Goal: Information Seeking & Learning: Learn about a topic

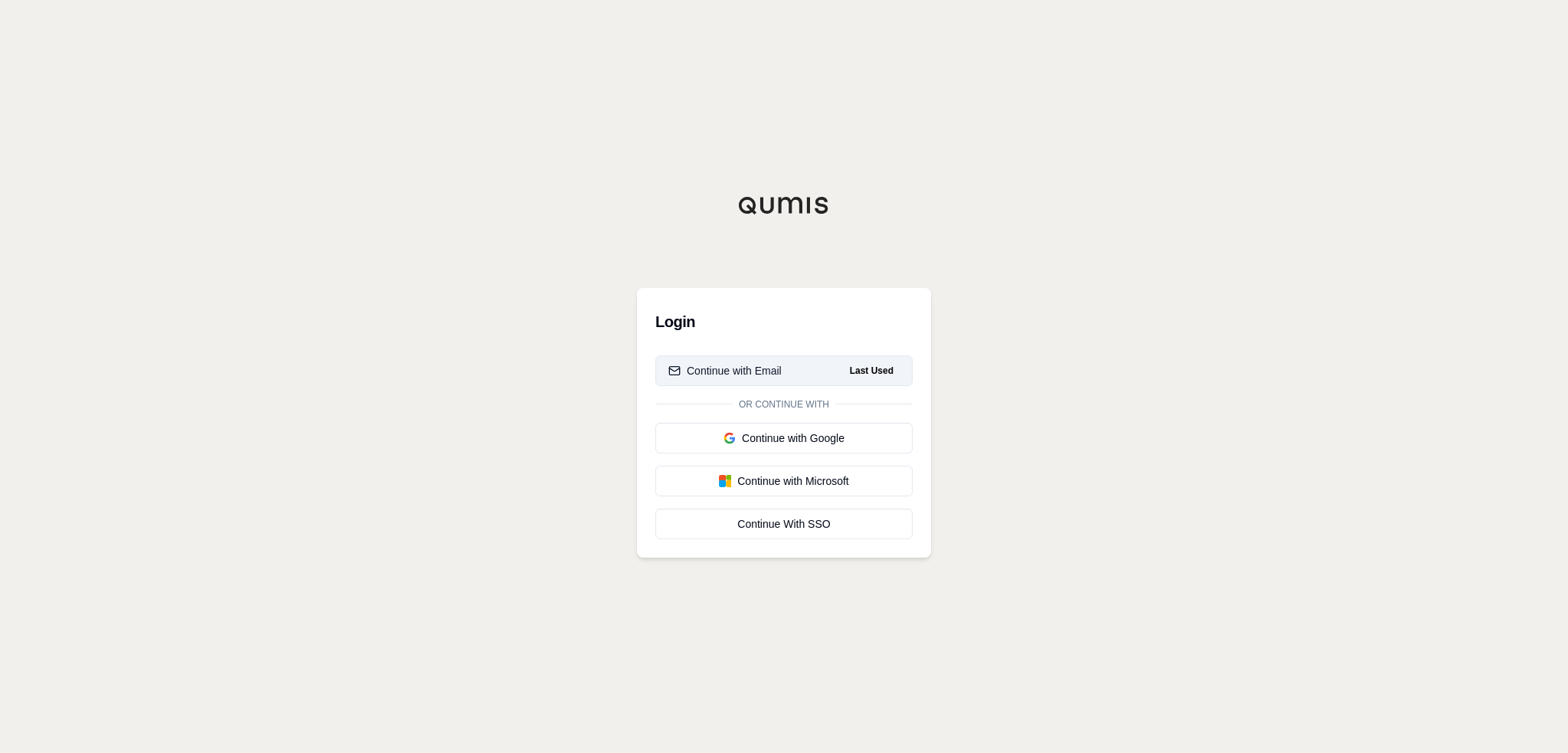
click at [789, 371] on button "Continue with Email Last Used" at bounding box center [784, 370] width 257 height 30
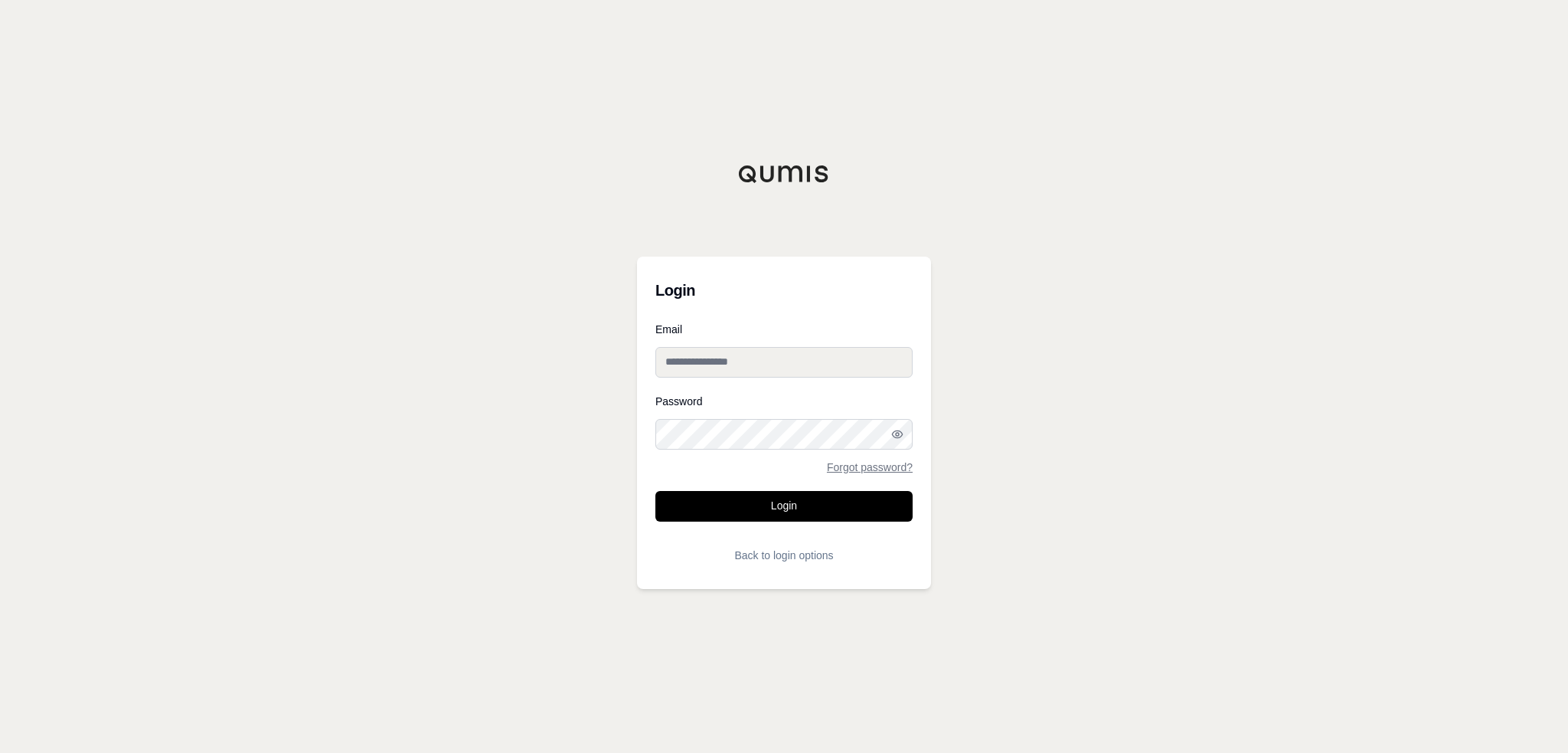
type input "**********"
click at [792, 370] on input "**********" at bounding box center [784, 361] width 257 height 30
click at [706, 499] on button "Login" at bounding box center [784, 505] width 257 height 30
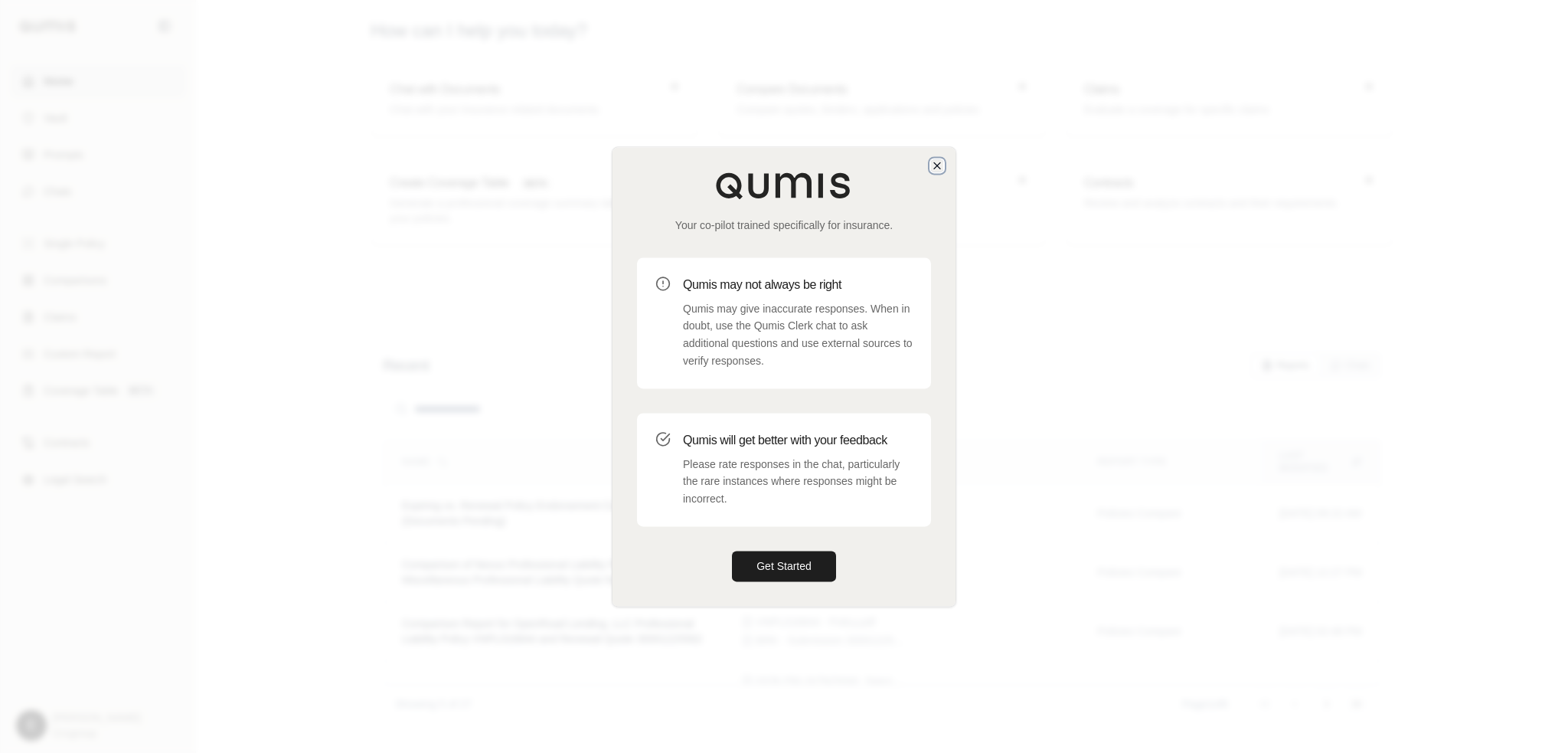
click at [933, 167] on icon "button" at bounding box center [937, 164] width 12 height 12
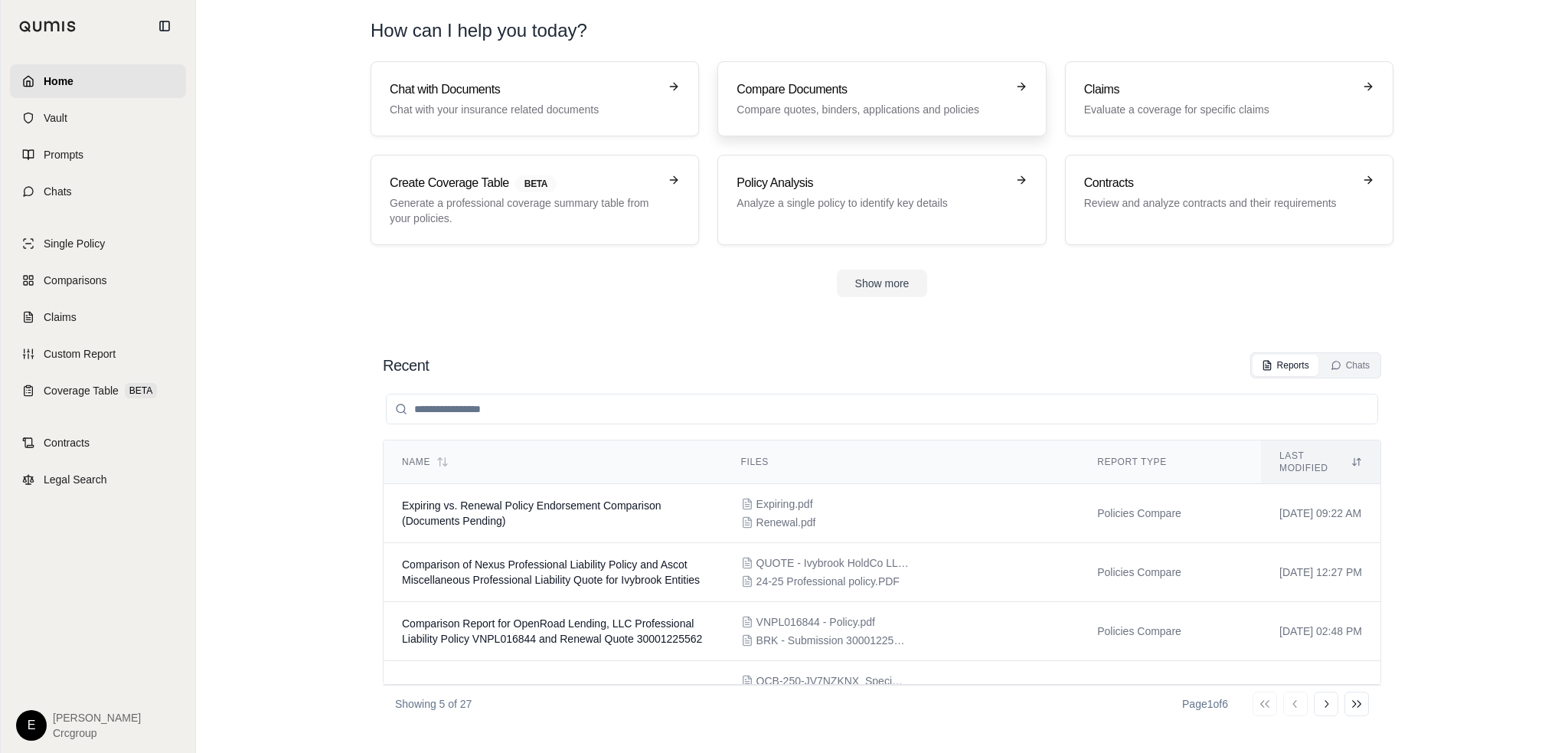
click at [892, 103] on p "Compare quotes, binders, applications and policies" at bounding box center [870, 109] width 269 height 16
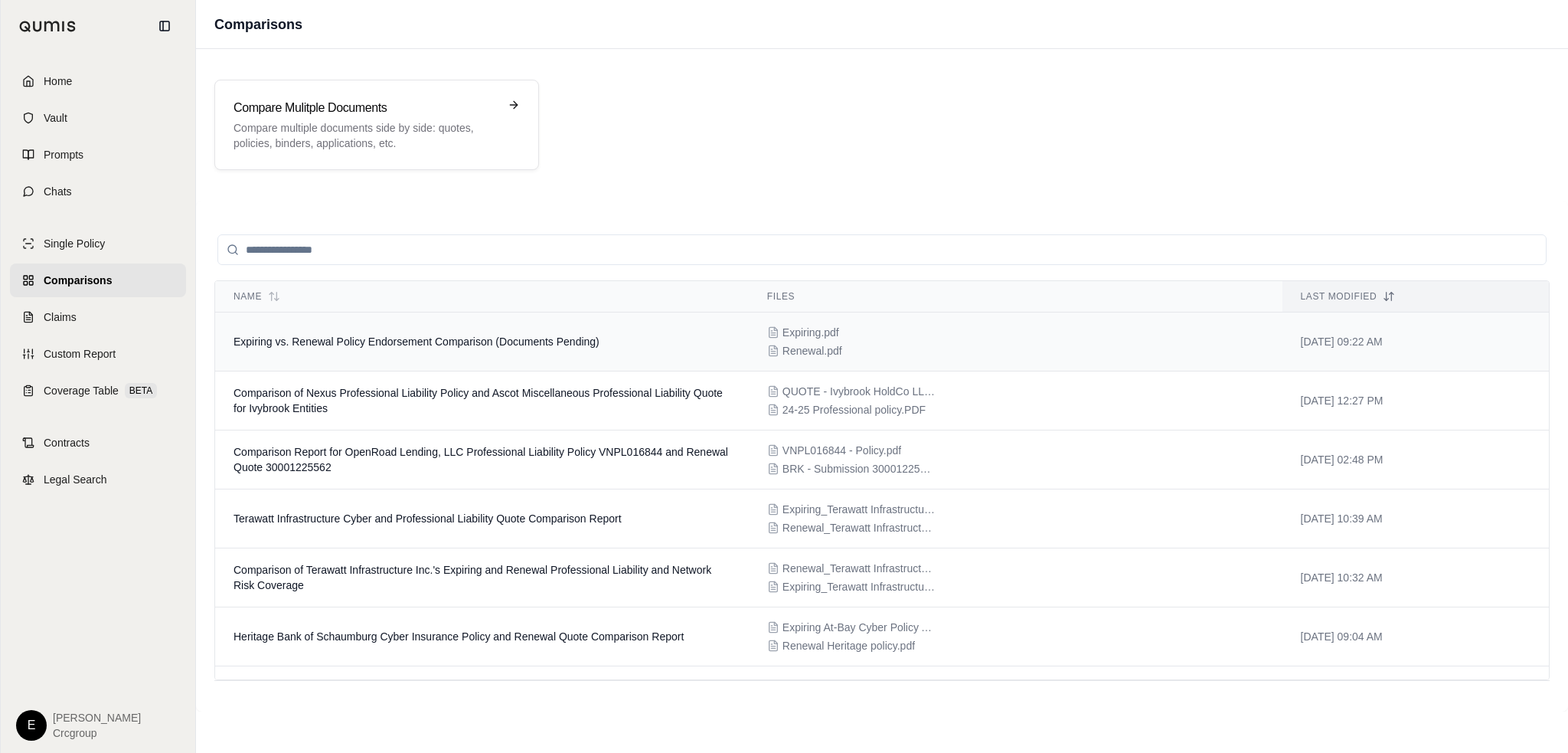
click at [385, 346] on span "Expiring vs. Renewal Policy Endorsement Comparison (Documents Pending)" at bounding box center [417, 341] width 366 height 12
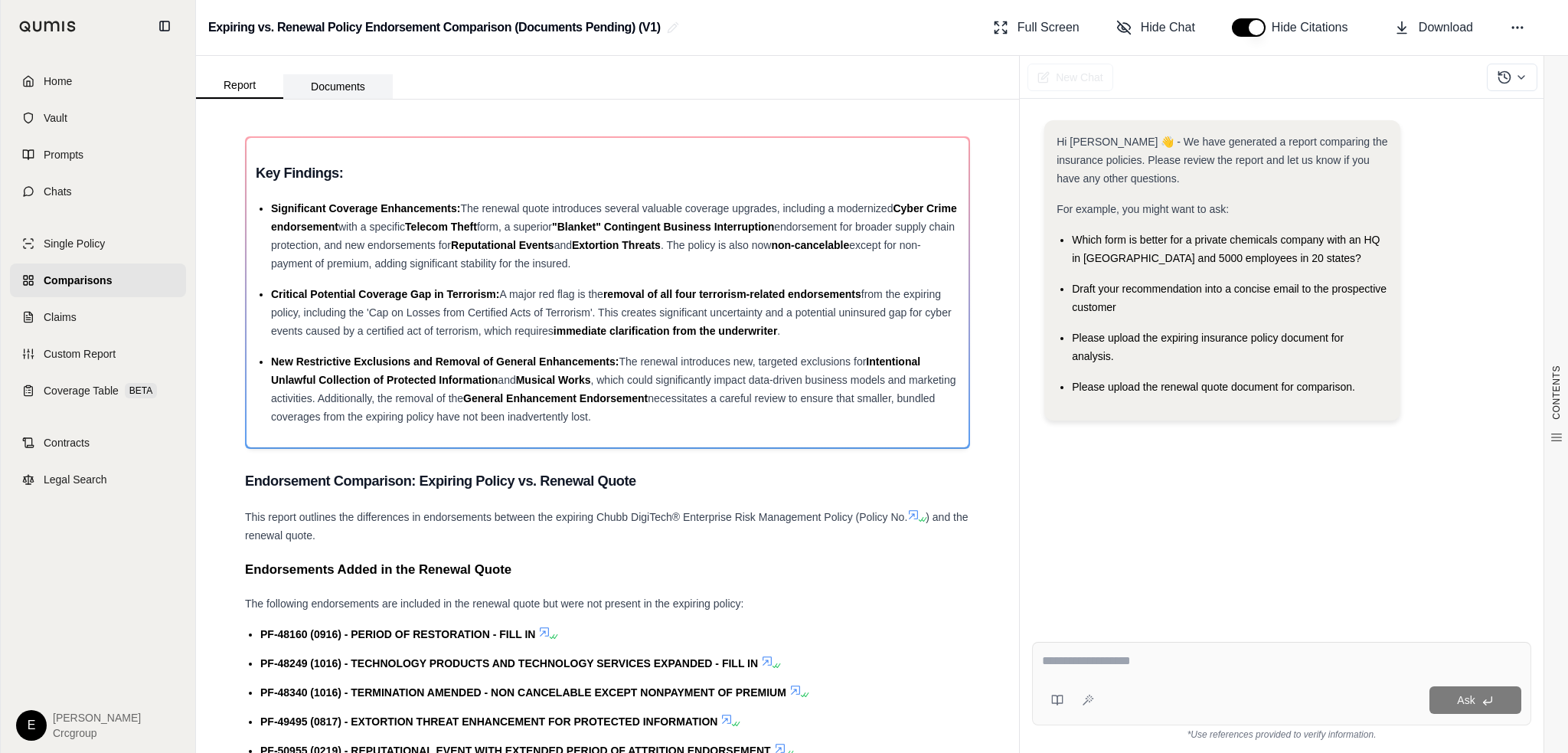
click at [343, 88] on button "Documents" at bounding box center [338, 86] width 109 height 25
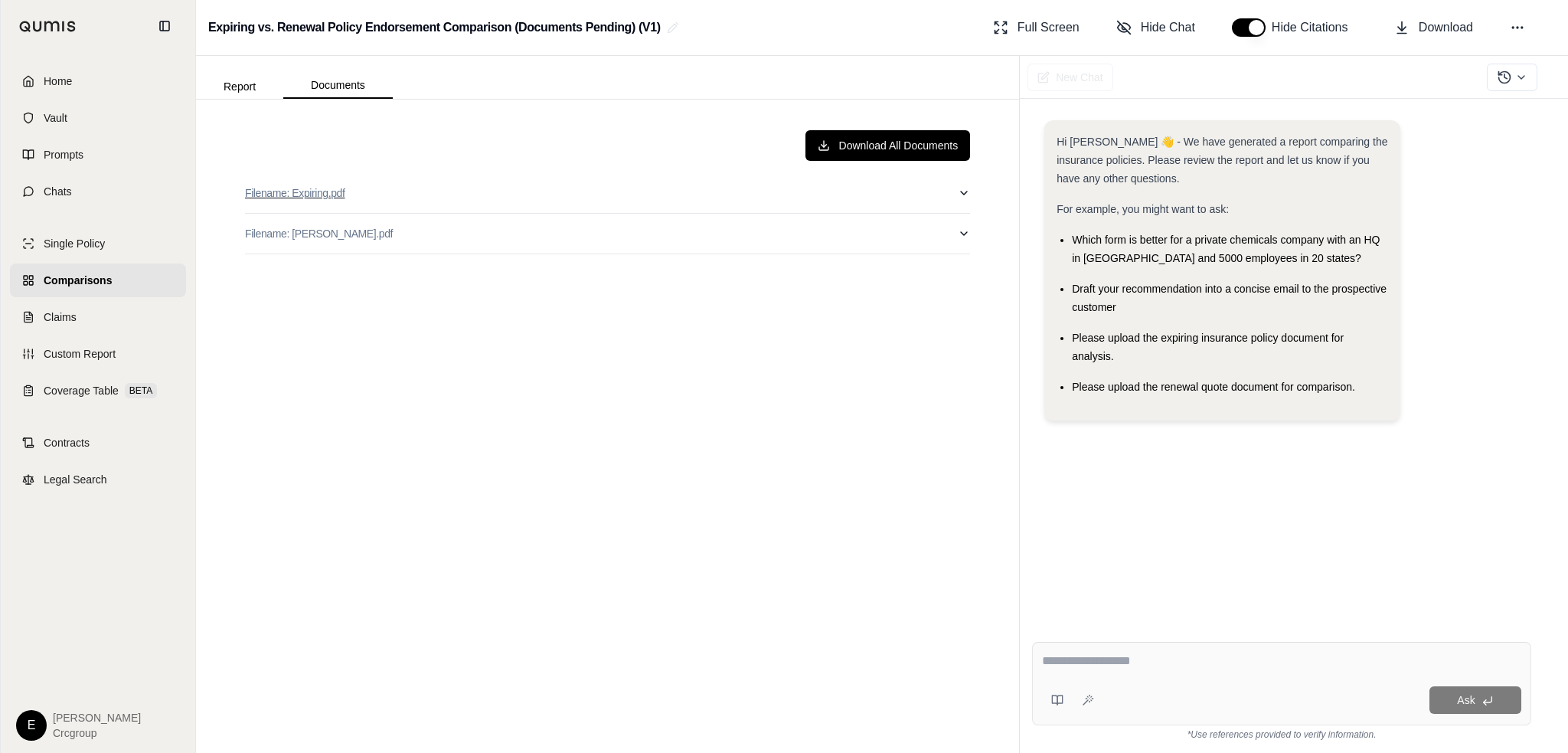
click at [426, 176] on button "Filename: Expiring.pdf" at bounding box center [607, 192] width 725 height 40
click at [474, 186] on button "Filename: Expiring.pdf" at bounding box center [607, 192] width 725 height 40
click at [109, 287] on span "Comparisons" at bounding box center [78, 280] width 68 height 16
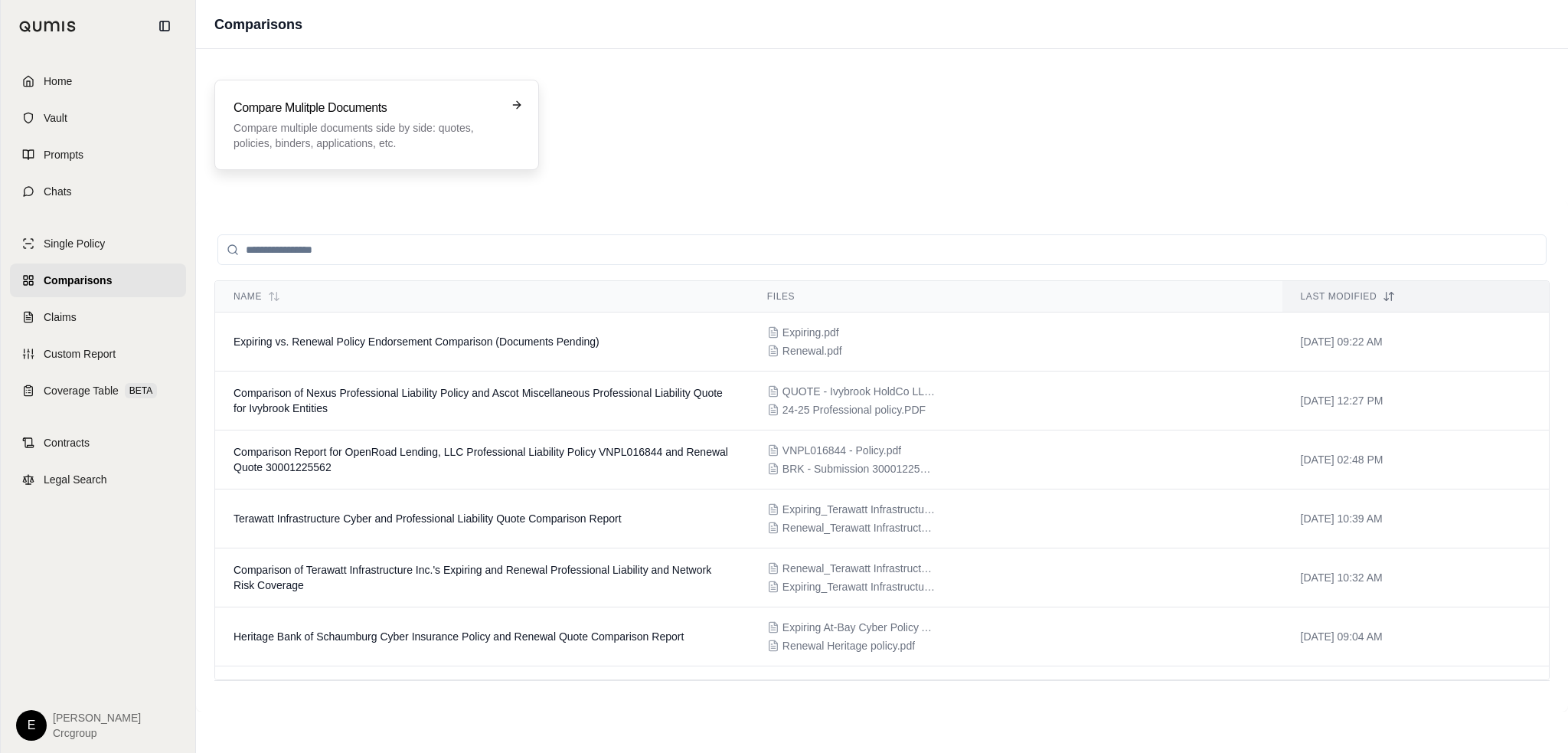
click at [413, 140] on p "Compare multiple documents side by side: quotes, policies, binders, application…" at bounding box center [366, 135] width 265 height 30
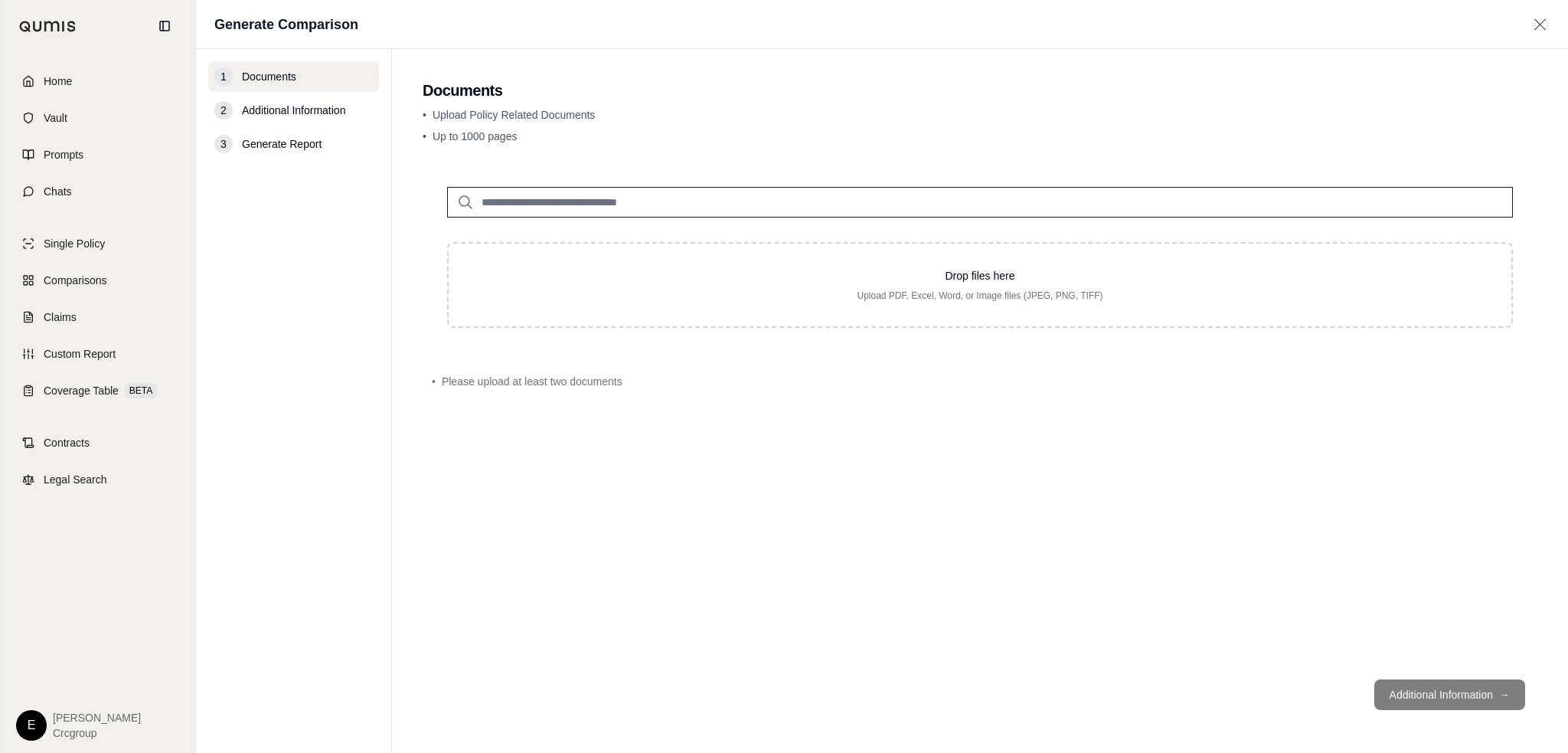
click at [529, 203] on input "search" at bounding box center [979, 201] width 1065 height 30
click at [382, 358] on nav "1 Documents 2 Additional Information 3 Generate Report" at bounding box center [294, 400] width 196 height 703
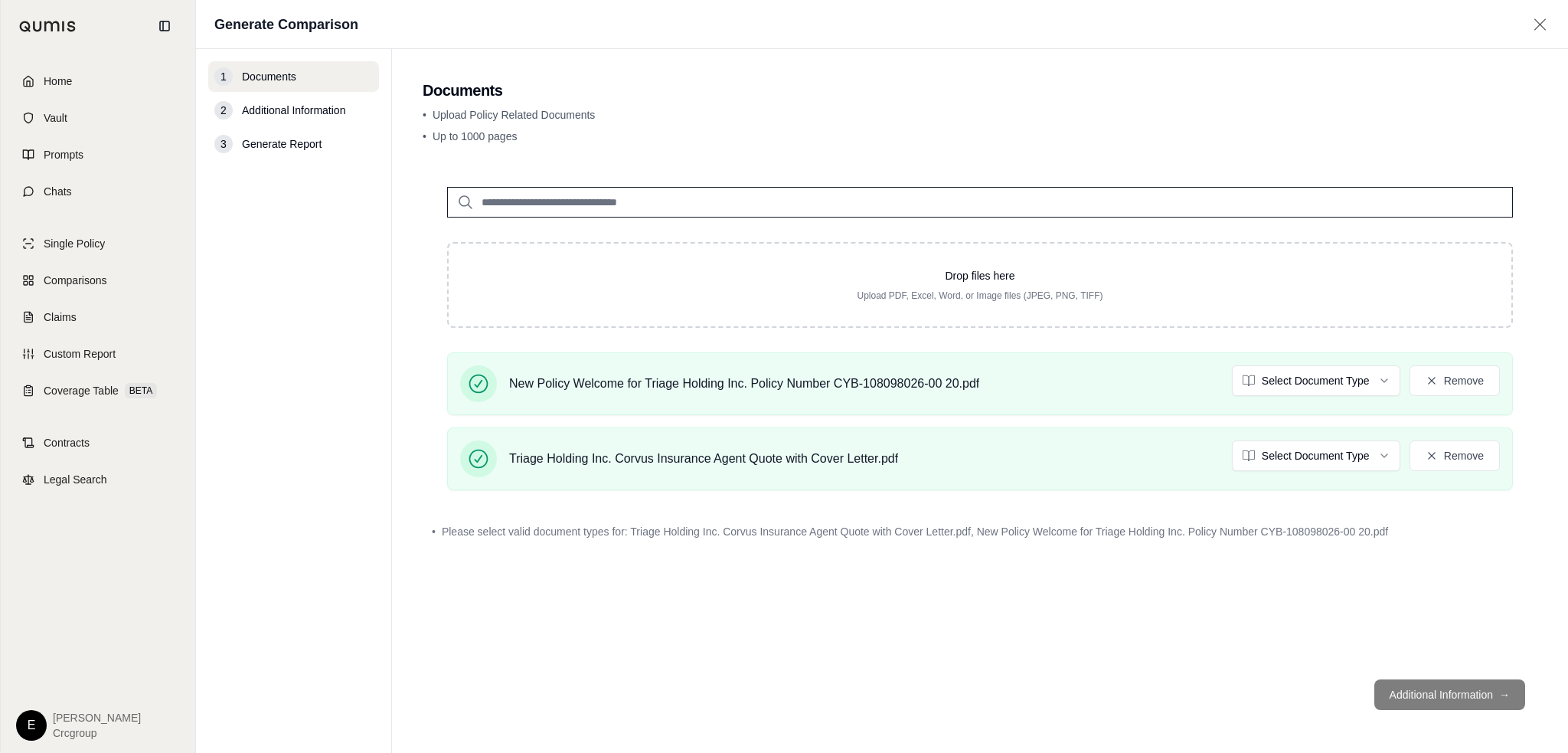
click at [583, 195] on input "search" at bounding box center [979, 201] width 1065 height 30
click at [271, 109] on span "Additional Information" at bounding box center [294, 110] width 103 height 16
click at [268, 114] on span "Additional Information" at bounding box center [294, 110] width 103 height 16
click at [1408, 703] on footer "Additional Information →" at bounding box center [979, 695] width 1114 height 55
click at [1464, 689] on footer "Additional Information →" at bounding box center [979, 695] width 1114 height 55
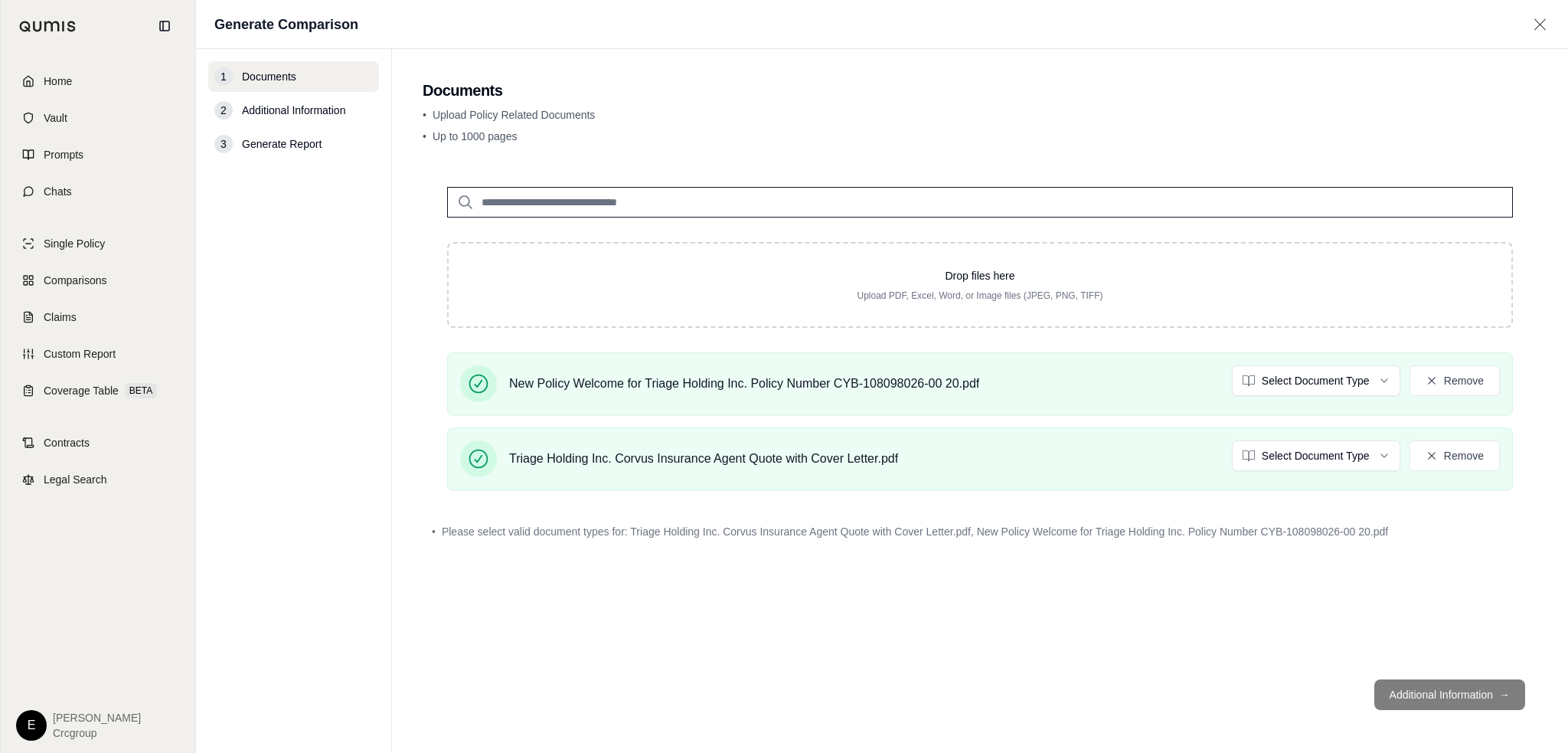
click at [1504, 695] on footer "Additional Information →" at bounding box center [979, 695] width 1114 height 55
click at [1134, 602] on div "Drop files here Upload PDF, Excel, Word, or Image files (JPEG, PNG, TIFF) New P…" at bounding box center [979, 415] width 1114 height 504
click at [715, 201] on input "search" at bounding box center [979, 201] width 1065 height 30
click at [783, 129] on p "• Up to 1000 pages" at bounding box center [979, 136] width 1114 height 16
click at [1367, 383] on html "Home Vault Prompts Chats Single Policy Comparisons Claims Custom Report Coverag…" at bounding box center [784, 376] width 1568 height 753
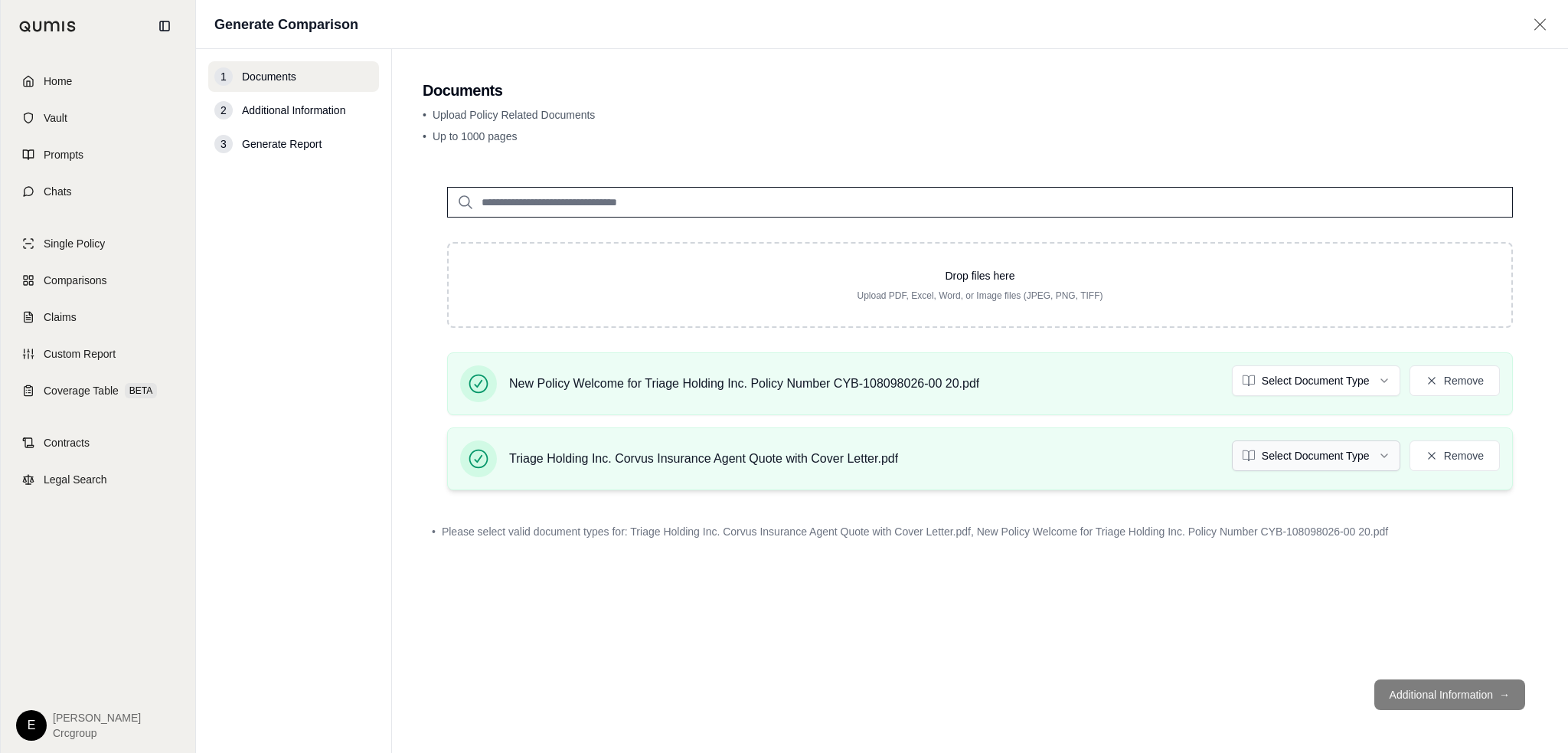
click at [1325, 461] on html "Home Vault Prompts Chats Single Policy Comparisons Claims Custom Report Coverag…" at bounding box center [784, 376] width 1568 height 753
drag, startPoint x: 1396, startPoint y: 637, endPoint x: 1479, endPoint y: 694, distance: 100.7
click at [1398, 637] on div "Drop files here Upload PDF, Excel, Word, or Image files (JPEG, PNG, TIFF) New P…" at bounding box center [979, 415] width 1114 height 504
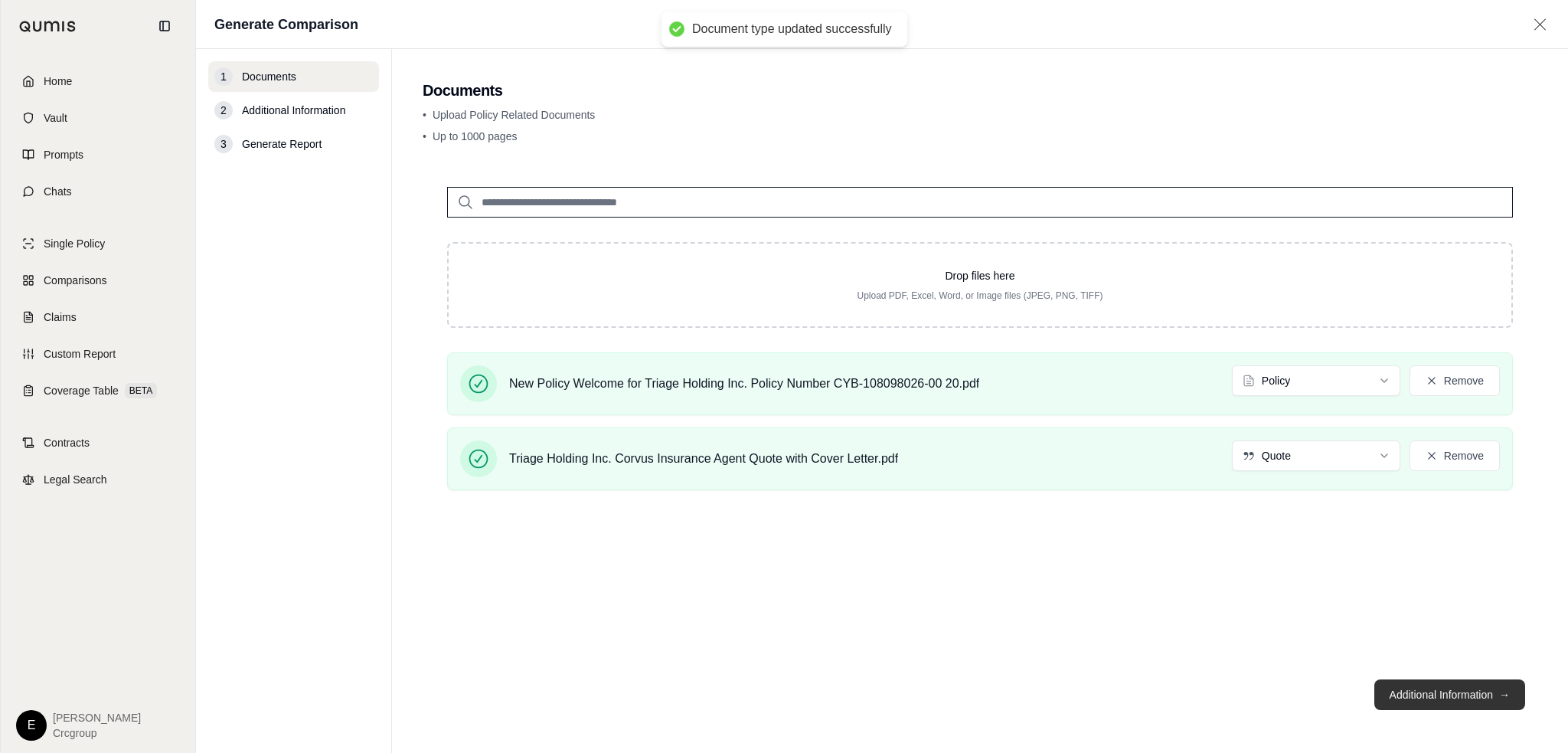
click at [1496, 686] on button "Additional Information →" at bounding box center [1449, 694] width 151 height 30
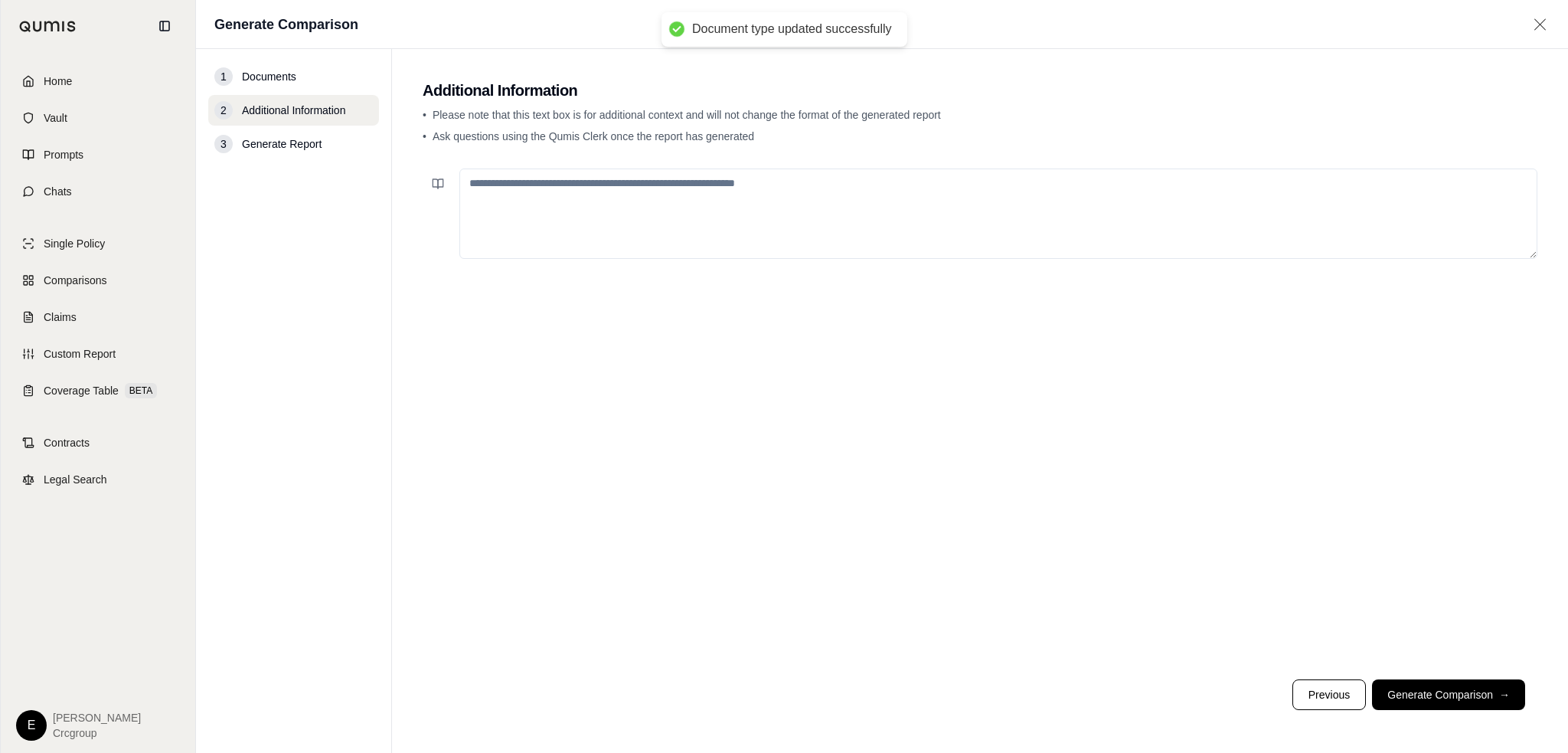
click at [668, 199] on textarea at bounding box center [998, 213] width 1078 height 91
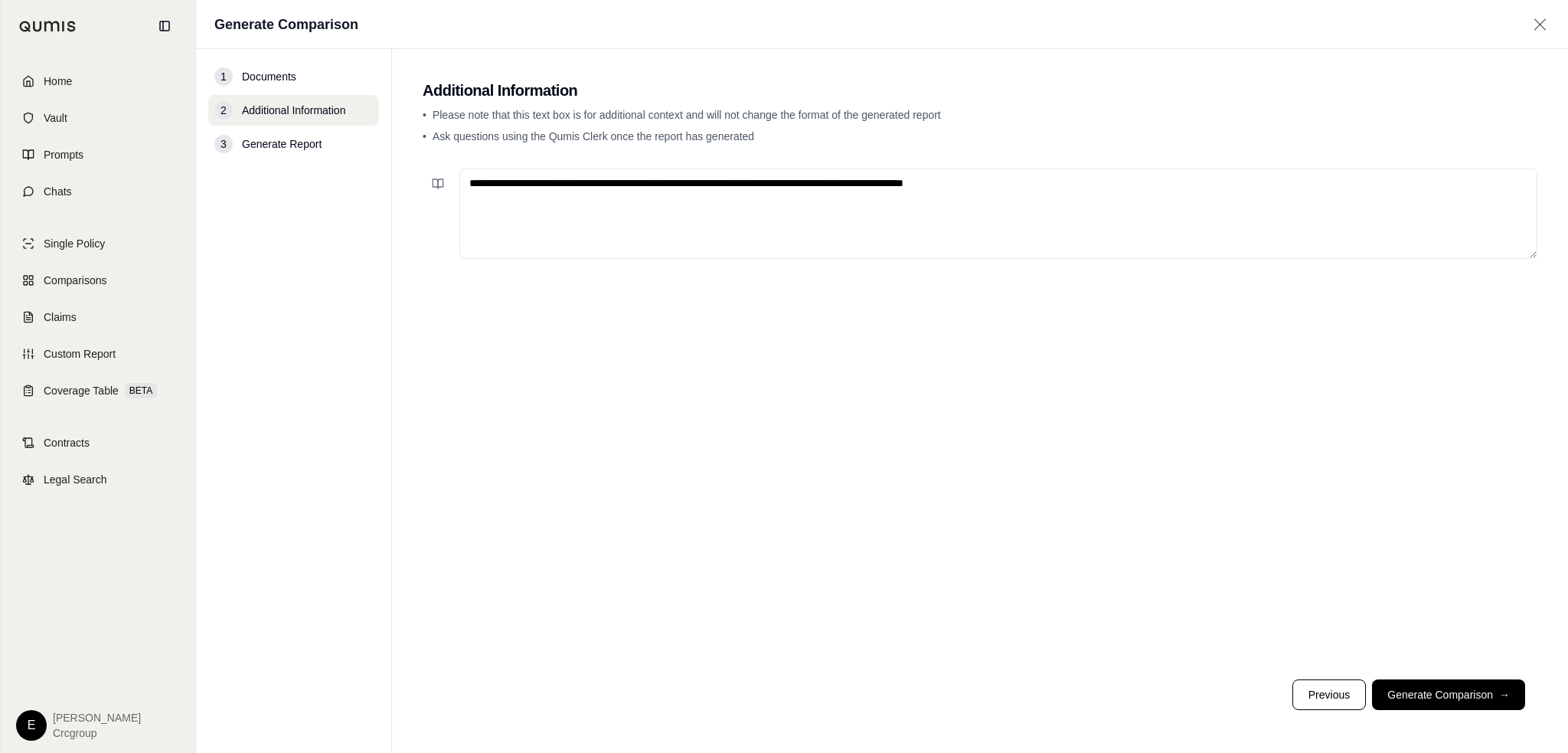
click at [967, 188] on textarea "**********" at bounding box center [998, 213] width 1078 height 91
click at [972, 185] on textarea "**********" at bounding box center [998, 213] width 1078 height 91
click at [1048, 175] on textarea "**********" at bounding box center [998, 213] width 1078 height 91
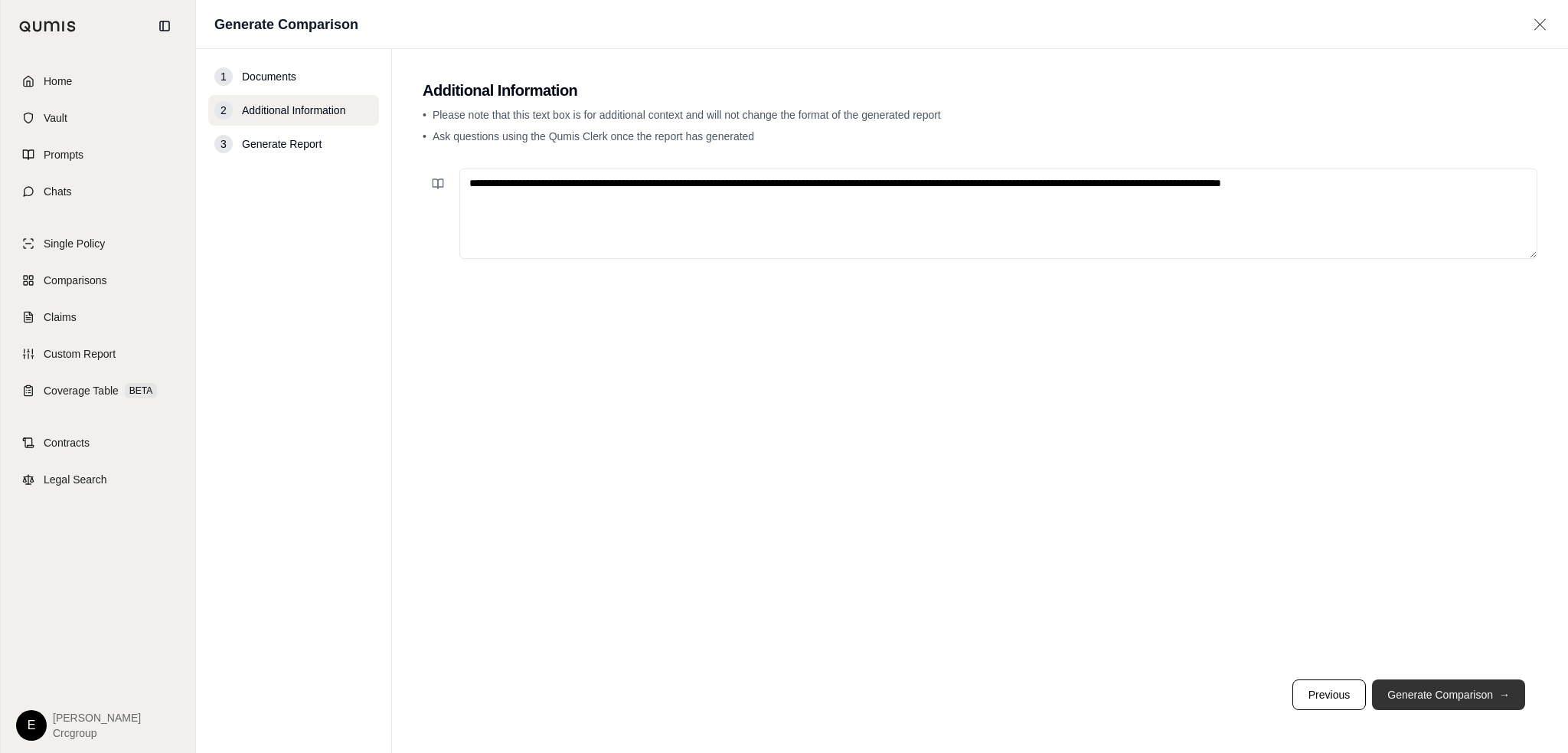
type textarea "**********"
click at [1503, 695] on span "→" at bounding box center [1504, 694] width 11 height 16
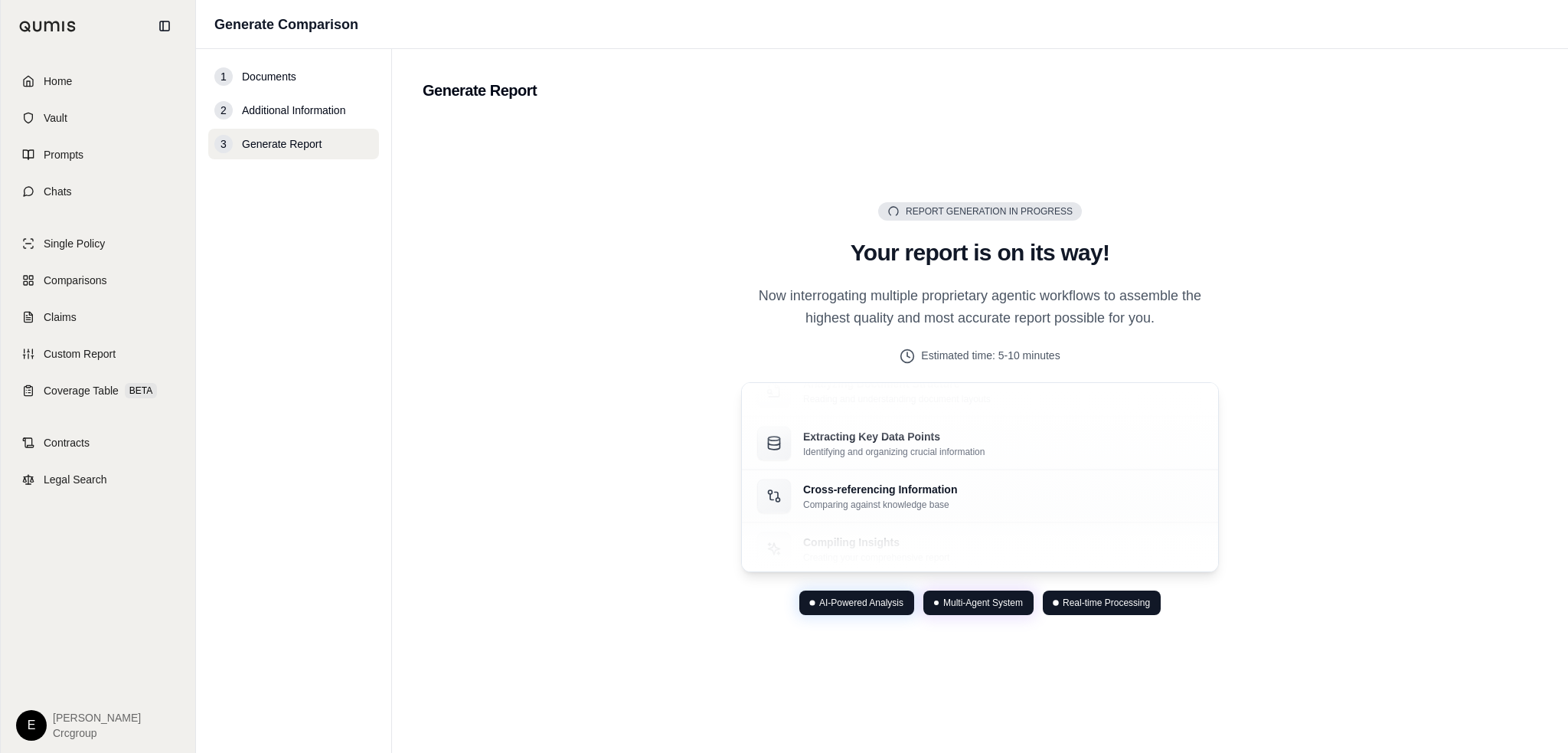
drag, startPoint x: 864, startPoint y: 606, endPoint x: 883, endPoint y: 600, distance: 19.9
click at [866, 605] on span "AI-Powered Analysis" at bounding box center [861, 601] width 84 height 12
drag, startPoint x: 1018, startPoint y: 614, endPoint x: 1095, endPoint y: 605, distance: 77.5
click at [1019, 614] on div "Multi-Agent System" at bounding box center [978, 602] width 110 height 25
click at [1100, 601] on span "Real-time Processing" at bounding box center [1106, 601] width 87 height 12
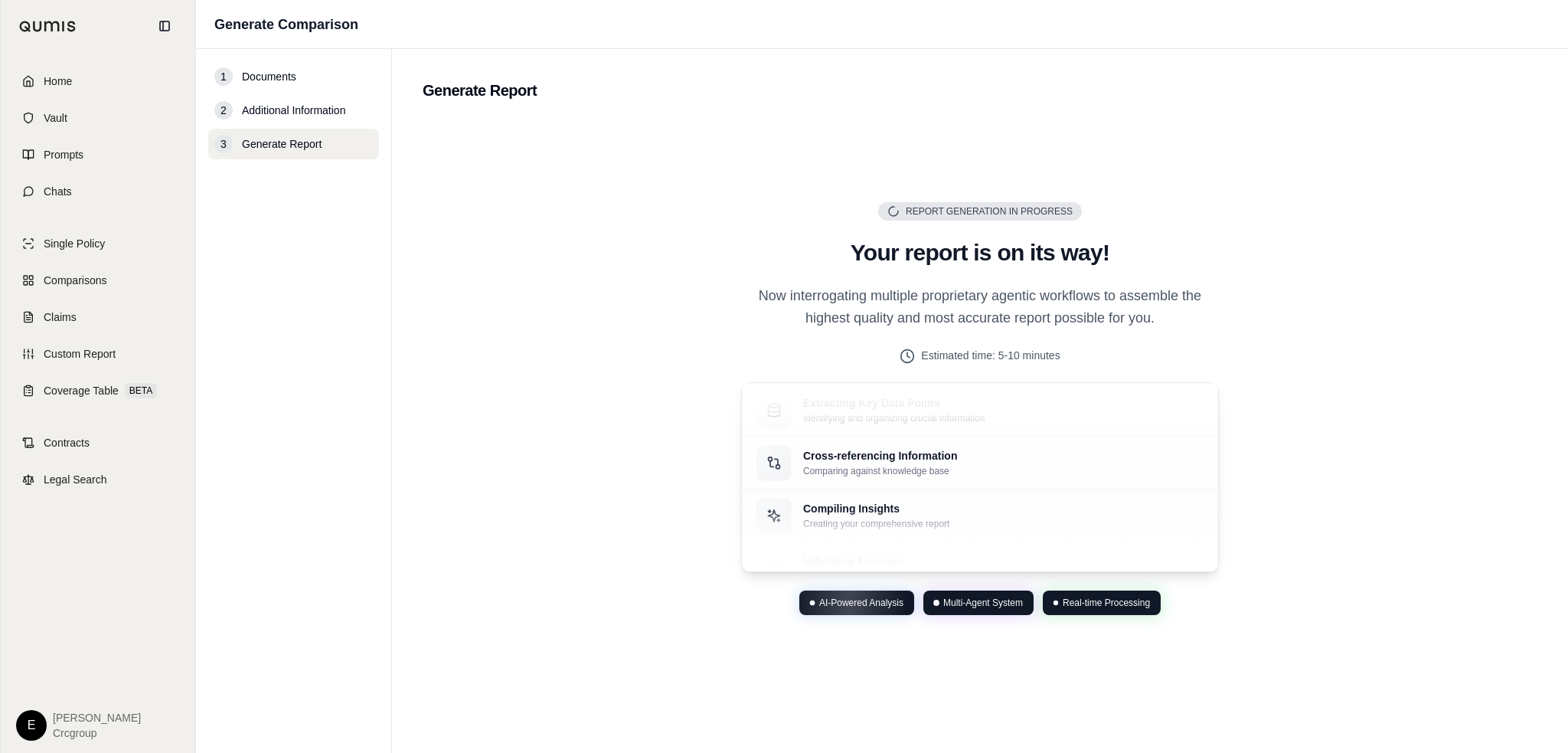
drag, startPoint x: 1221, startPoint y: 658, endPoint x: 1283, endPoint y: 576, distance: 102.8
click at [1222, 655] on div "Report Generation in Progress Generating Report Your report is on its way! Now …" at bounding box center [979, 408] width 1114 height 578
click at [1025, 199] on div "Report Generation in Progress Generating Report Your report is on its way! Now …" at bounding box center [979, 408] width 1114 height 578
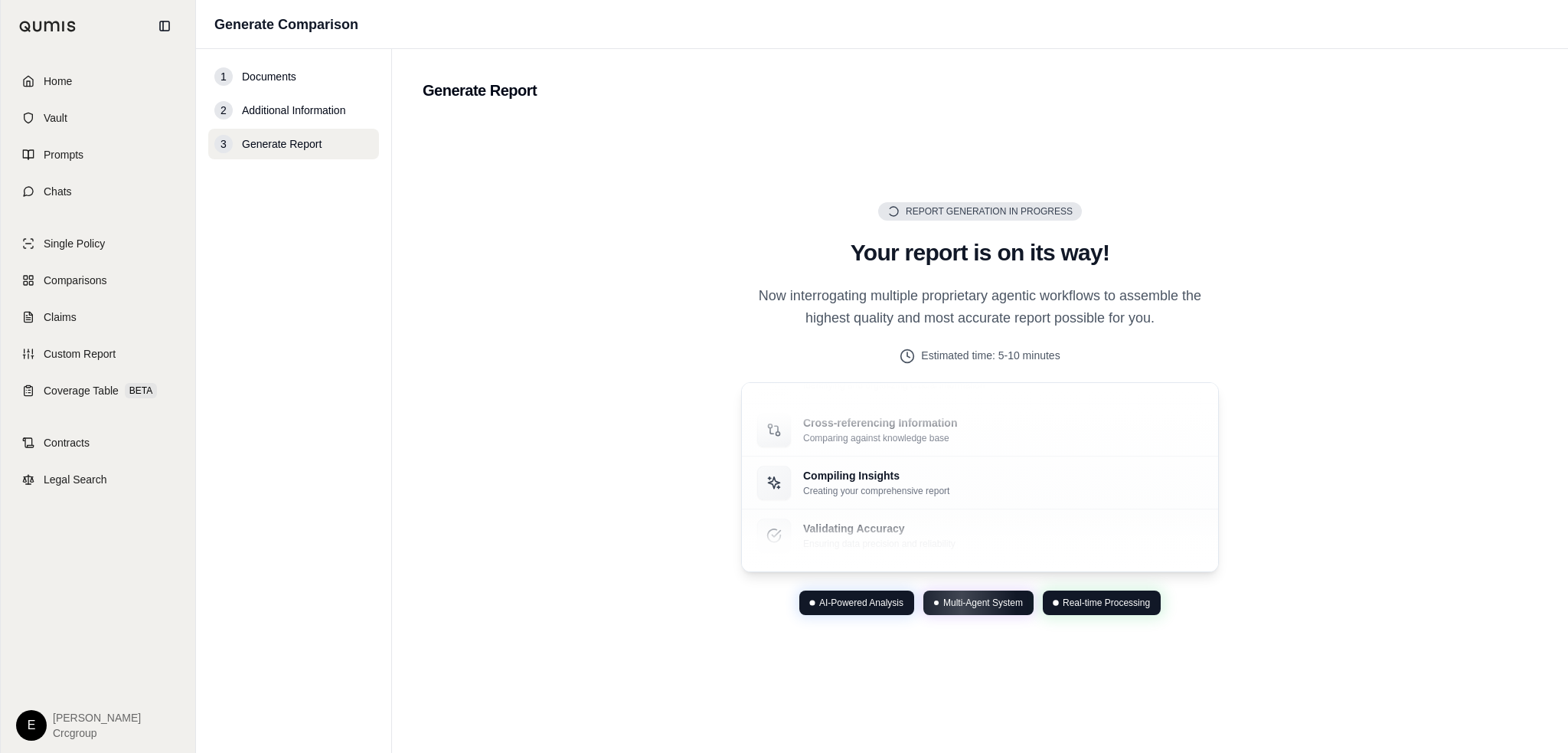
click at [1338, 266] on div "Report Generation in Progress Generating Report Your report is on its way! Now …" at bounding box center [979, 408] width 1114 height 578
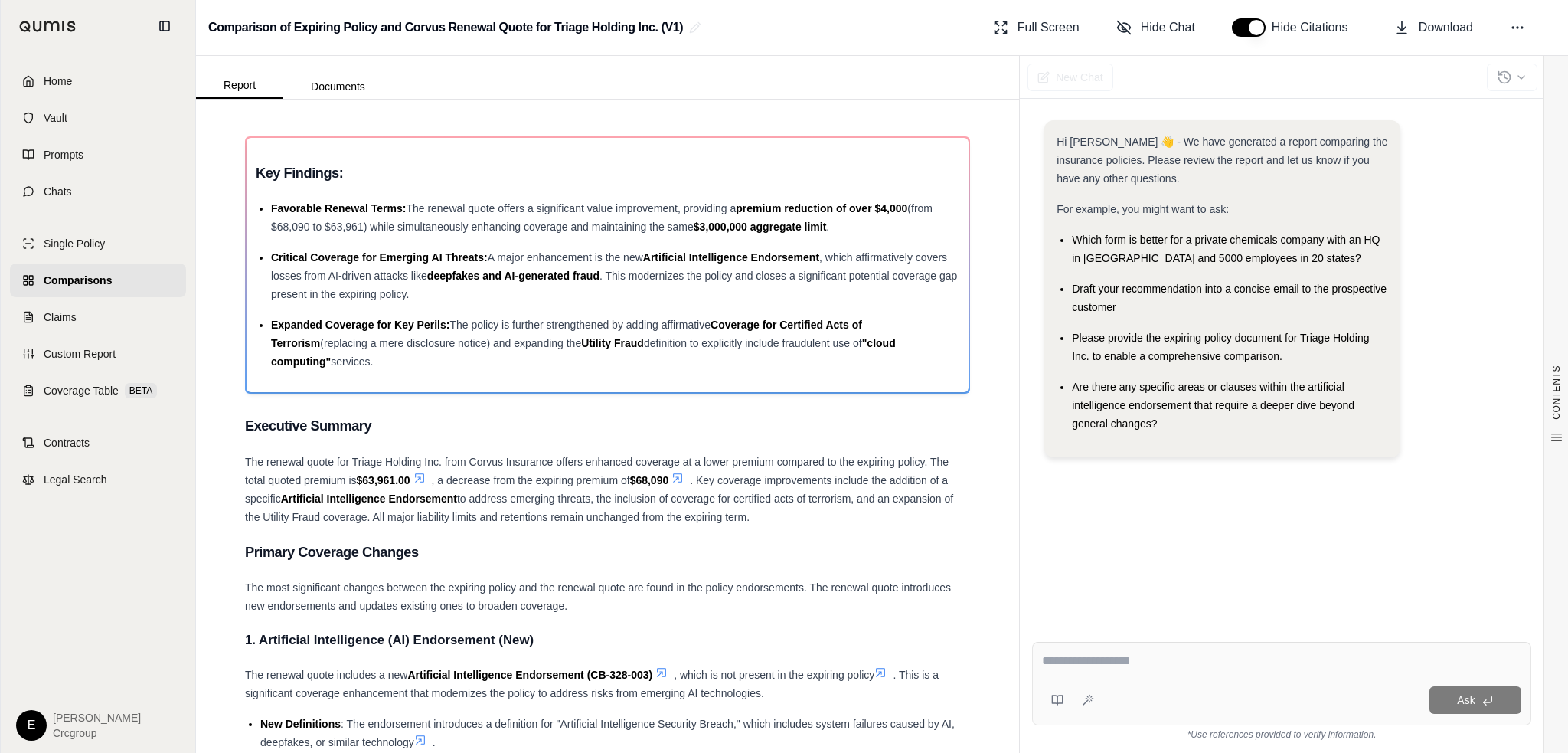
drag, startPoint x: 258, startPoint y: 456, endPoint x: 251, endPoint y: 462, distance: 9.2
click at [257, 457] on span "The renewal quote for Triage Holding Inc. from Corvus Insurance offers enhanced…" at bounding box center [596, 470] width 703 height 30
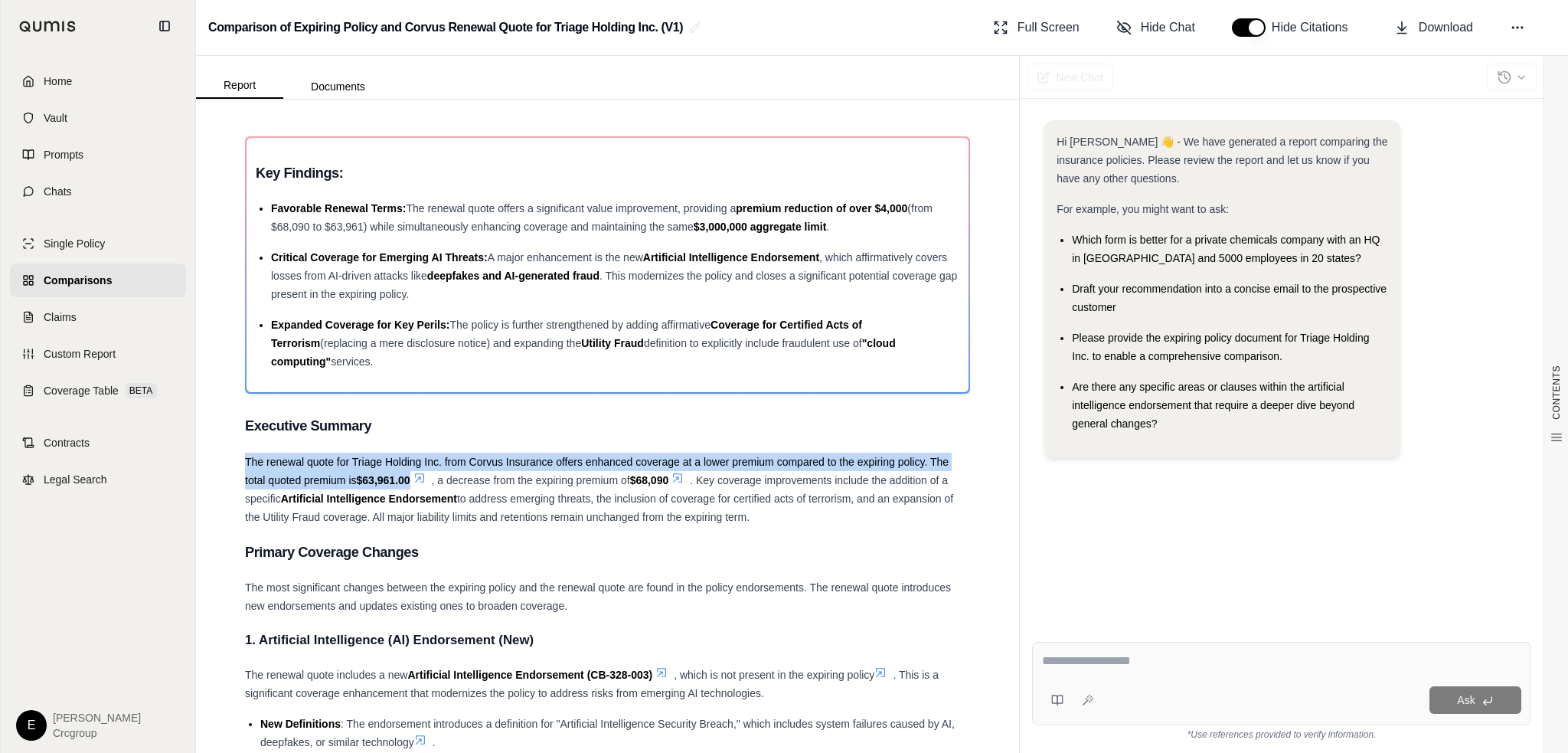
drag, startPoint x: 245, startPoint y: 457, endPoint x: 410, endPoint y: 478, distance: 166.3
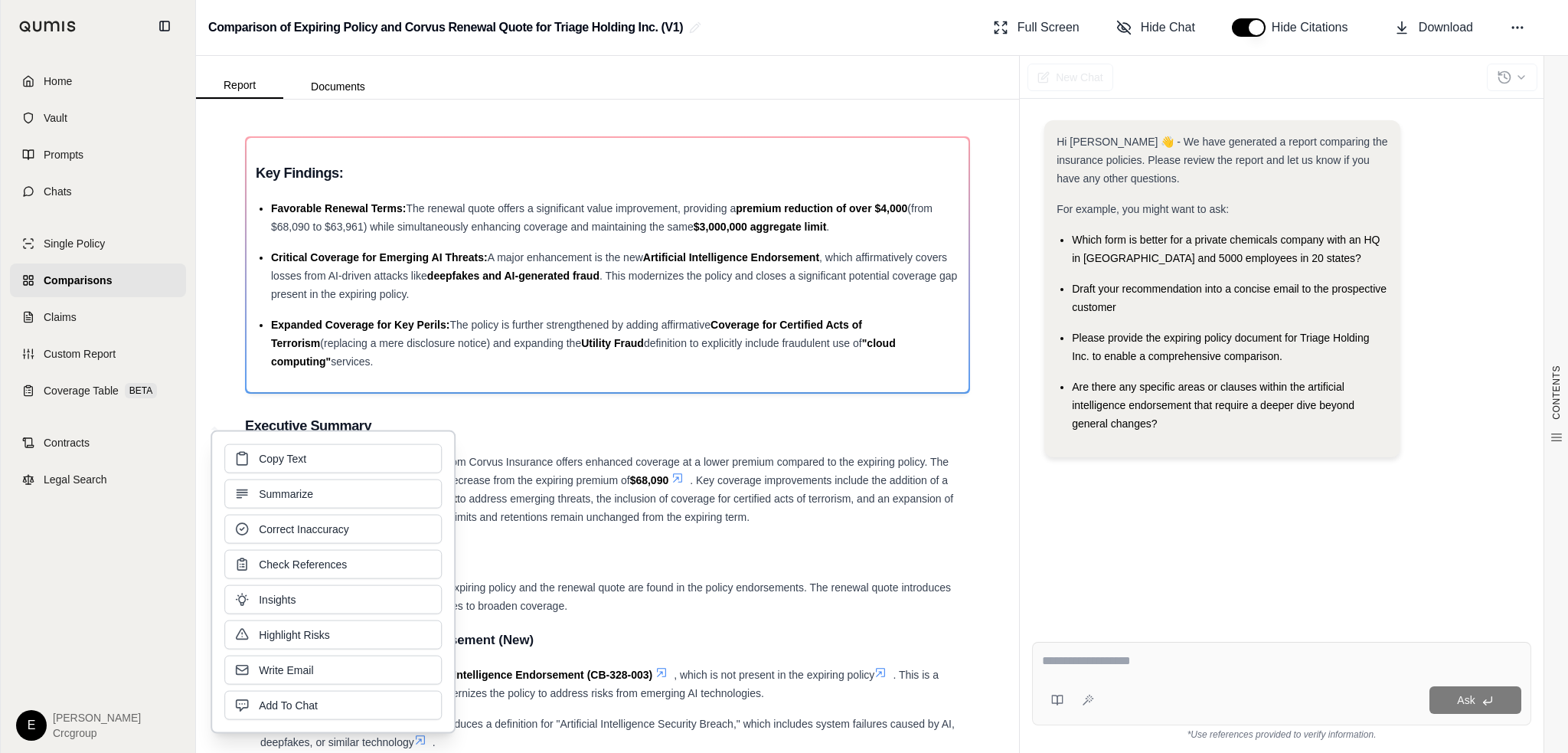
drag, startPoint x: 410, startPoint y: 478, endPoint x: 540, endPoint y: 538, distance: 143.2
click at [532, 544] on h3 "Primary Coverage Changes" at bounding box center [607, 552] width 725 height 28
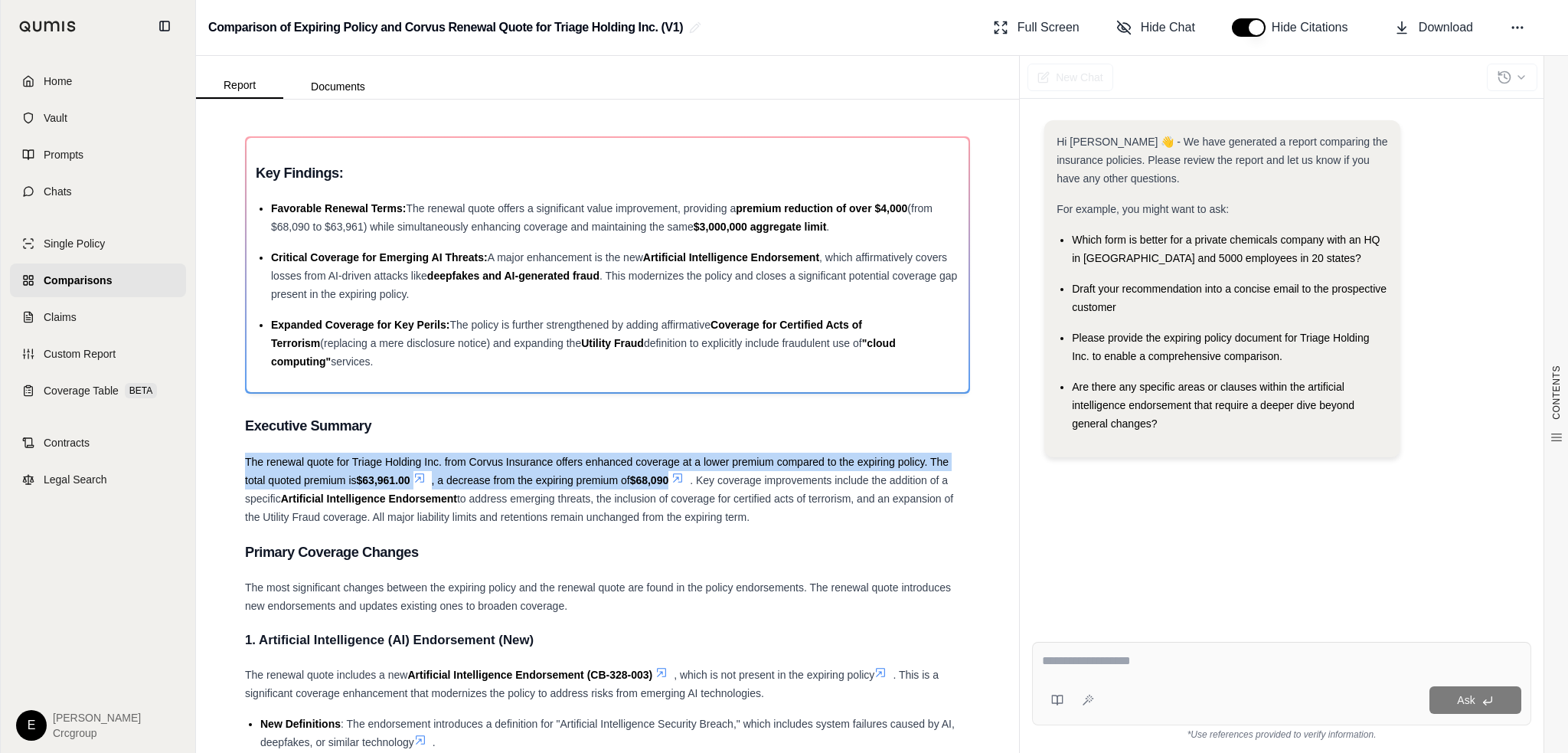
drag, startPoint x: 674, startPoint y: 480, endPoint x: 233, endPoint y: 454, distance: 441.8
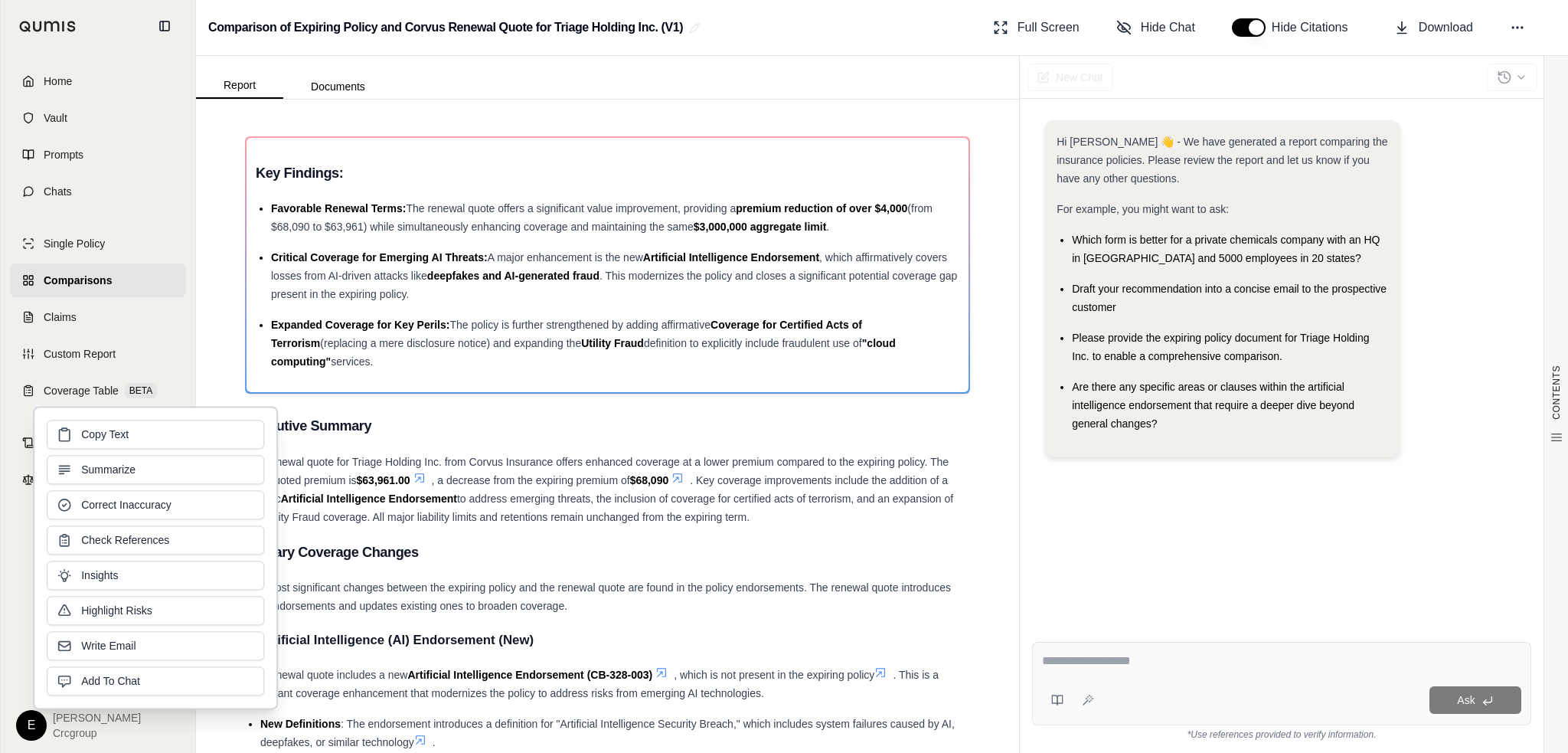
drag, startPoint x: 233, startPoint y: 454, endPoint x: 315, endPoint y: 468, distance: 83.2
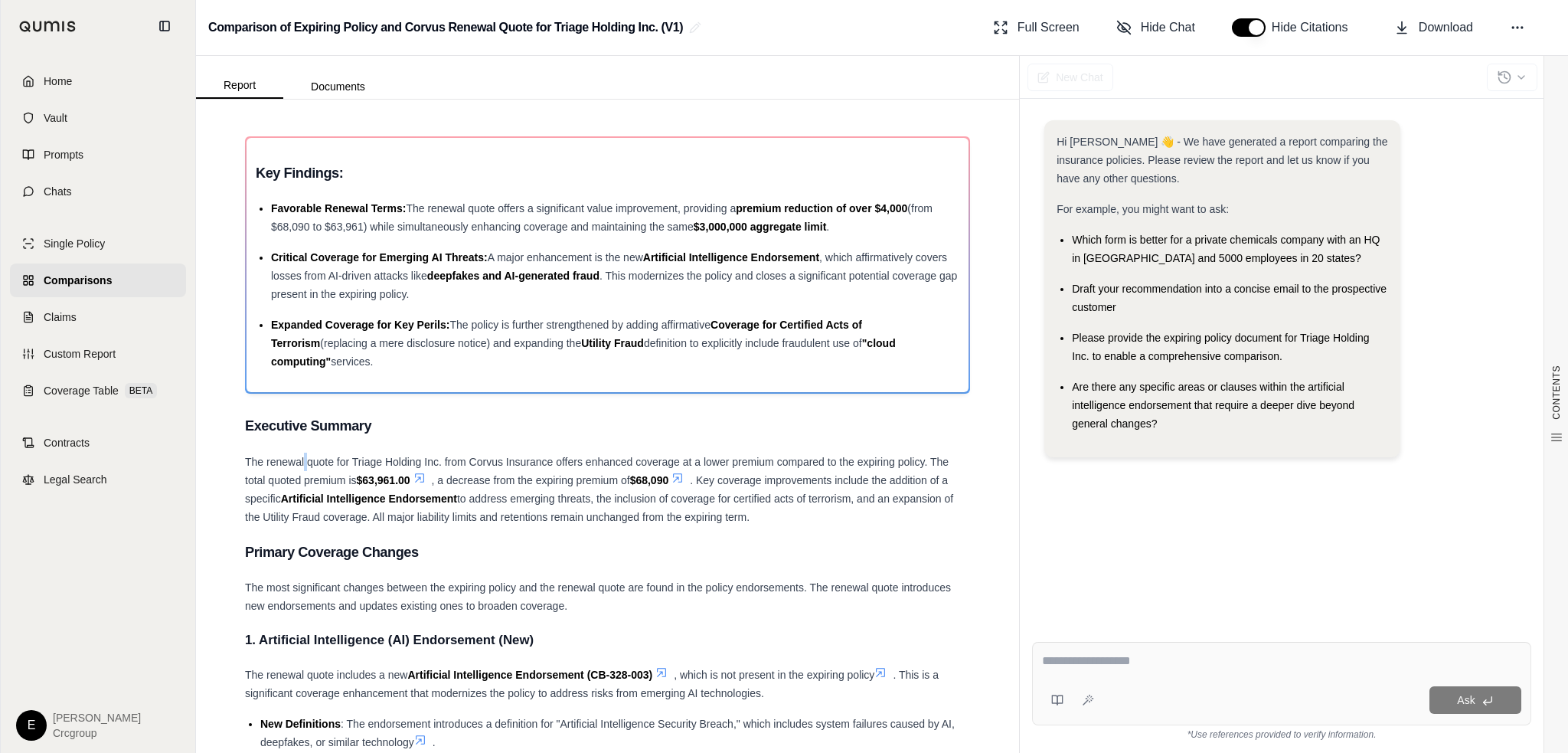
drag, startPoint x: 315, startPoint y: 468, endPoint x: 262, endPoint y: 467, distance: 53.0
click at [306, 468] on div "The renewal quote for Triage Holding Inc. from Corvus Insurance offers enhanced…" at bounding box center [607, 490] width 725 height 74
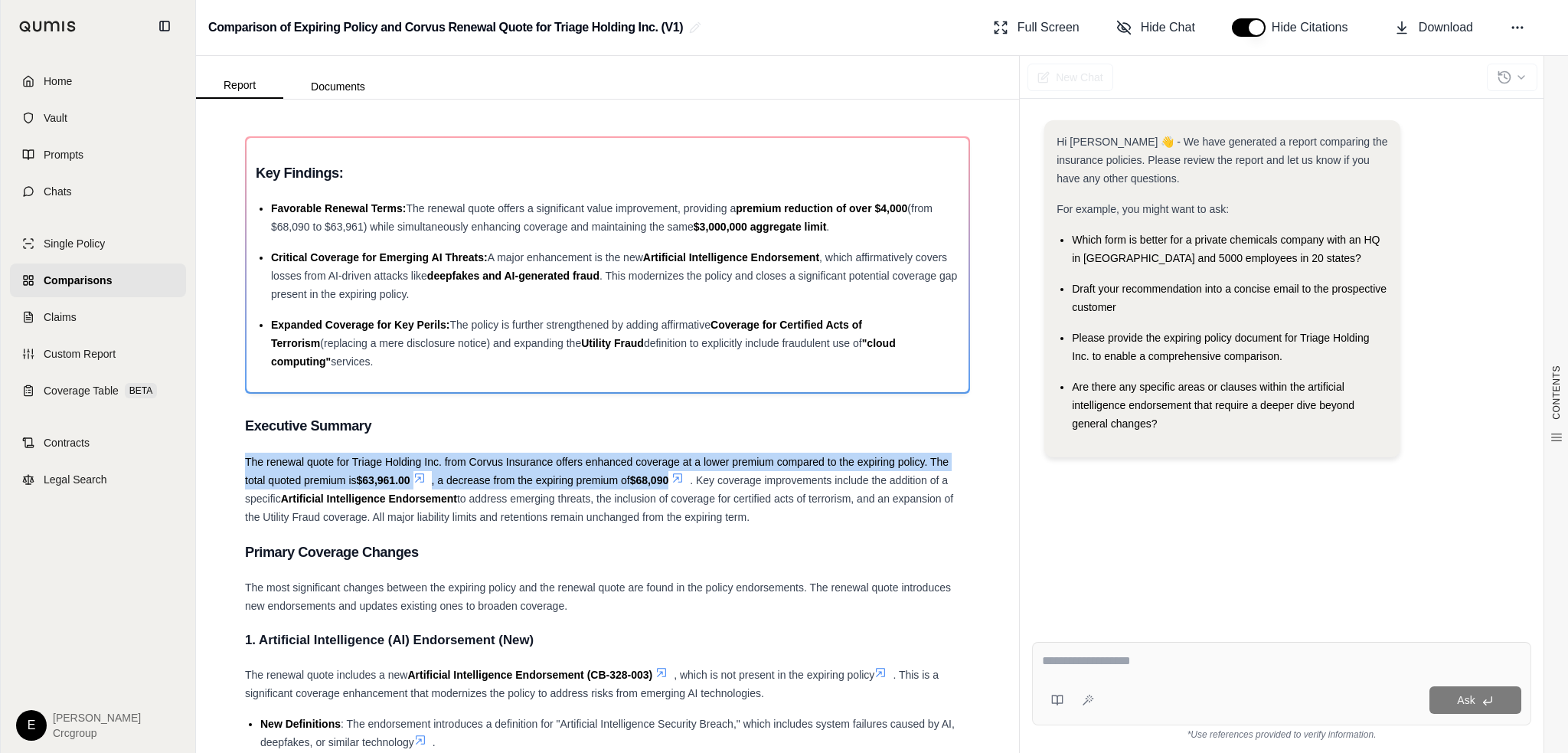
drag, startPoint x: 242, startPoint y: 457, endPoint x: 674, endPoint y: 485, distance: 432.9
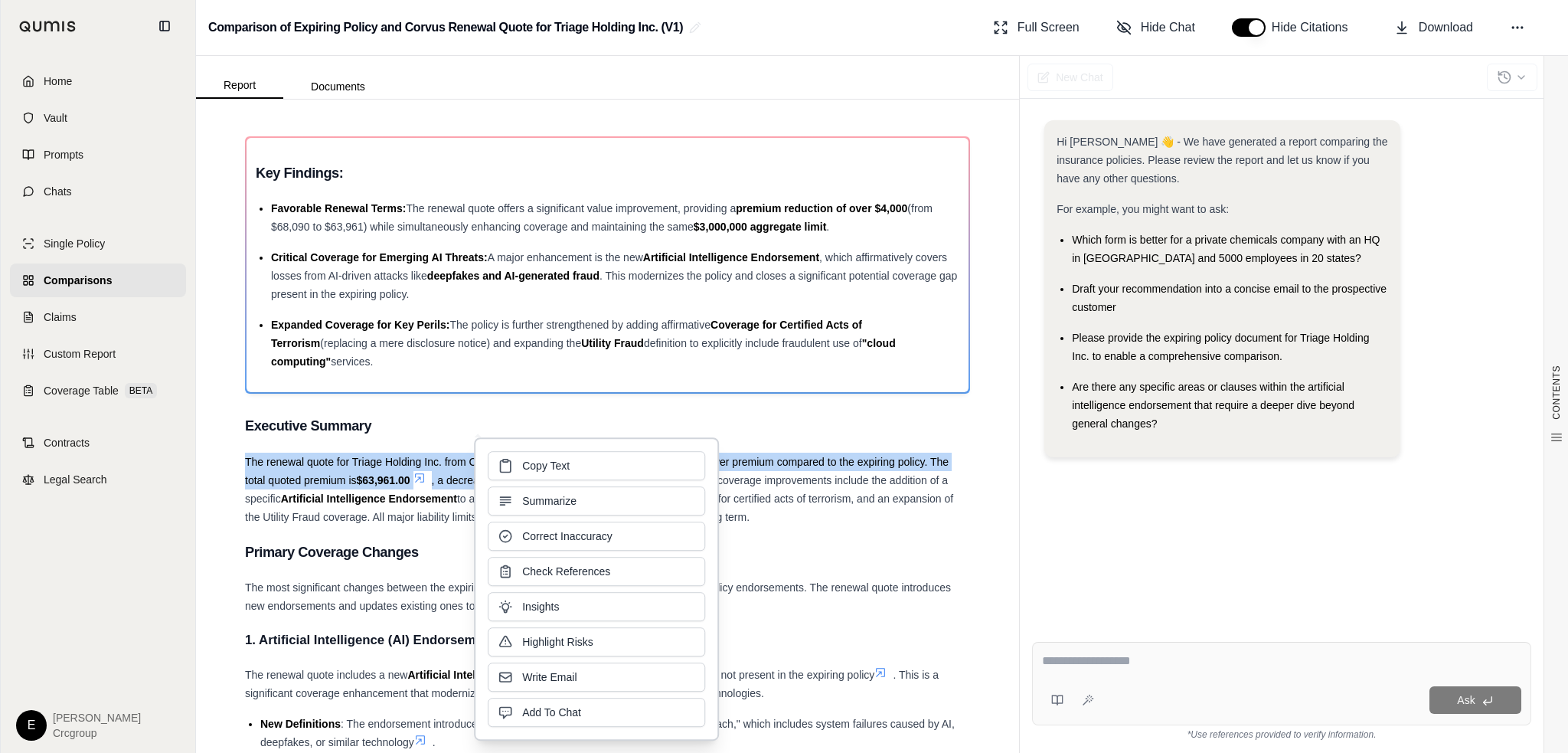
click at [564, 470] on span "Copy Text" at bounding box center [545, 465] width 47 height 16
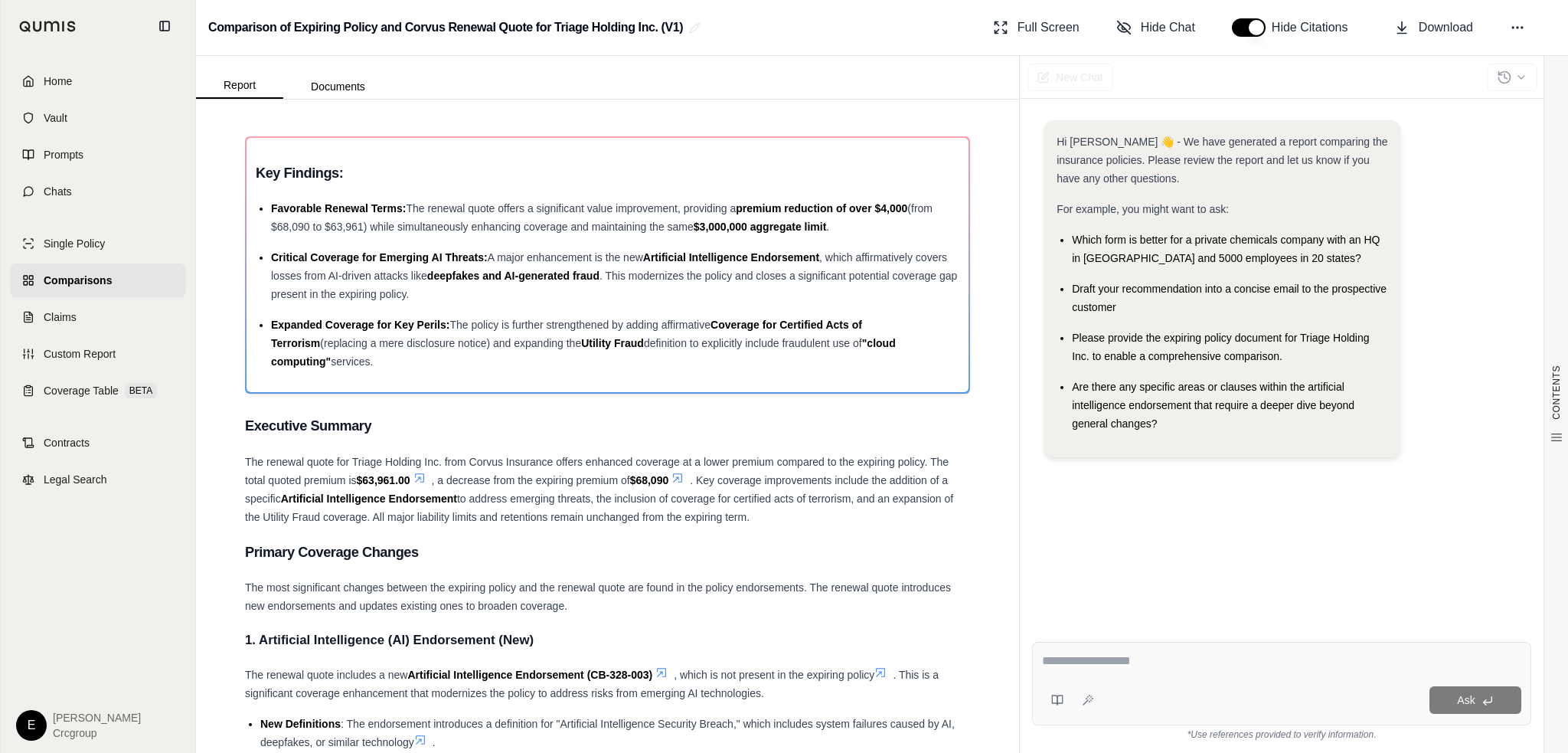
click at [524, 544] on h3 "Primary Coverage Changes" at bounding box center [607, 552] width 725 height 28
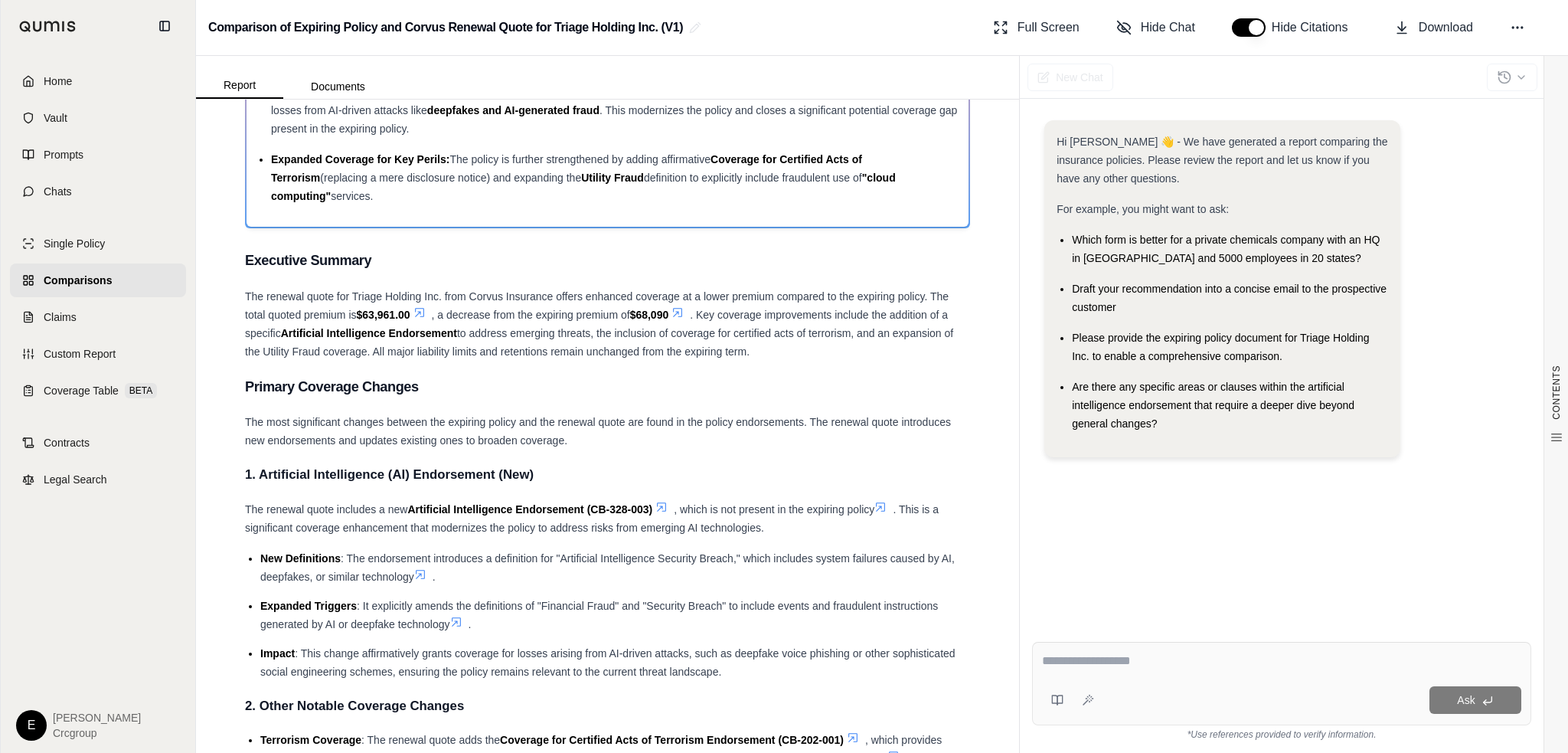
scroll to position [230, 0]
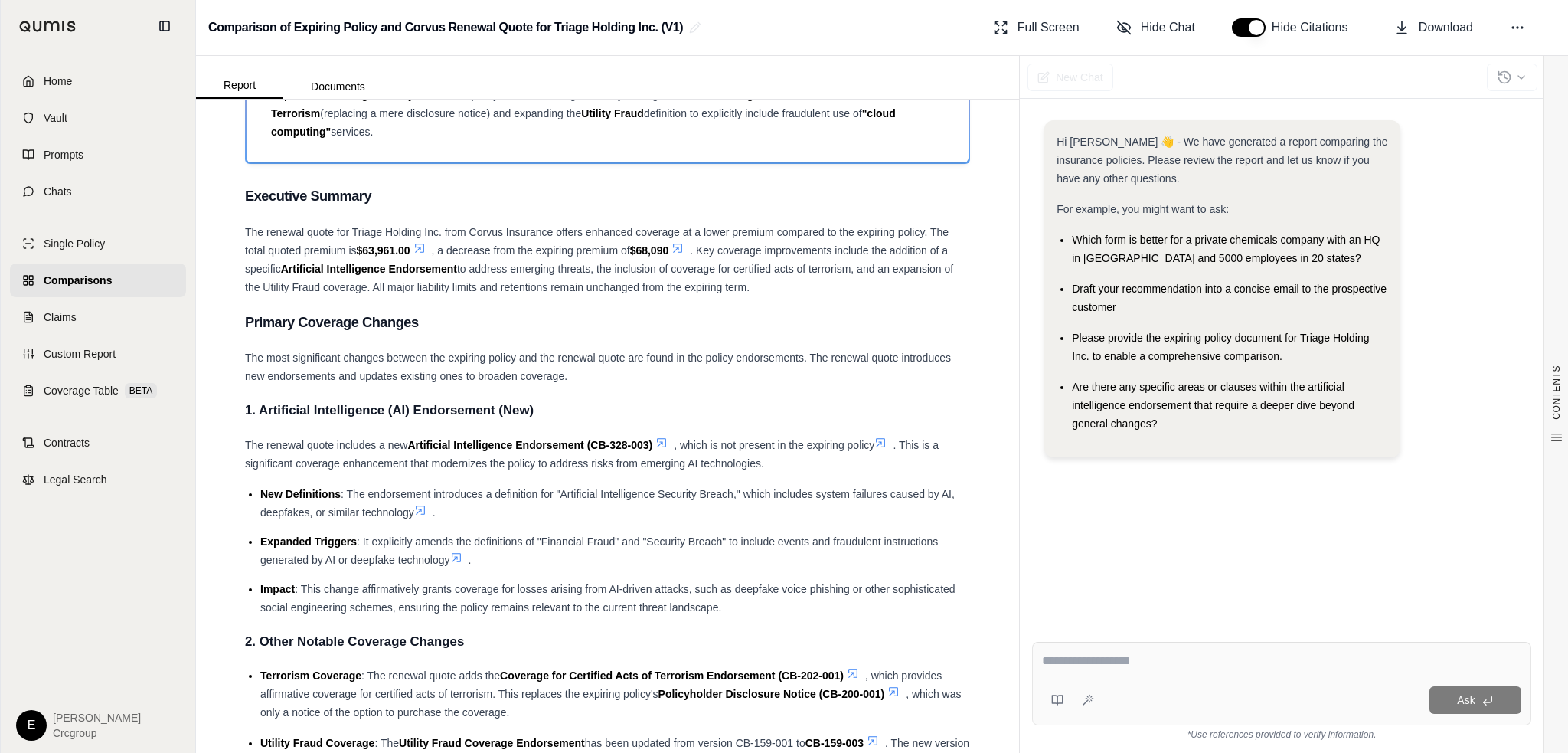
click at [302, 544] on span "Expanded Triggers" at bounding box center [309, 540] width 96 height 12
click at [767, 455] on div "The renewal quote includes a new Artificial Intelligence Endorsement (CB-328-00…" at bounding box center [607, 454] width 725 height 37
click at [261, 499] on span "New Definitions" at bounding box center [300, 493] width 80 height 12
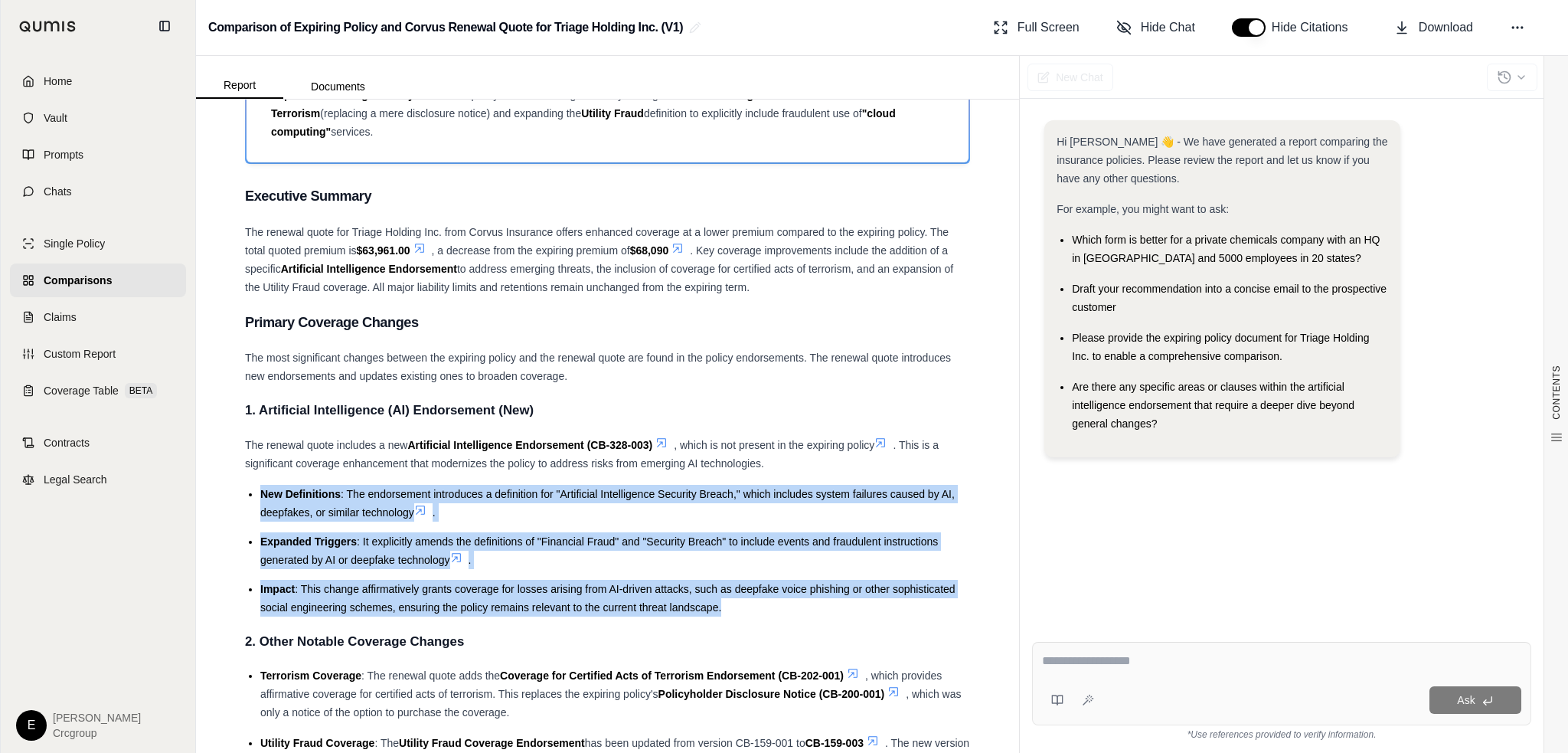
drag, startPoint x: 260, startPoint y: 492, endPoint x: 732, endPoint y: 612, distance: 487.0
click at [732, 612] on ul "New Definitions : The endorsement introduces a definition for "Artificial Intel…" at bounding box center [607, 550] width 725 height 132
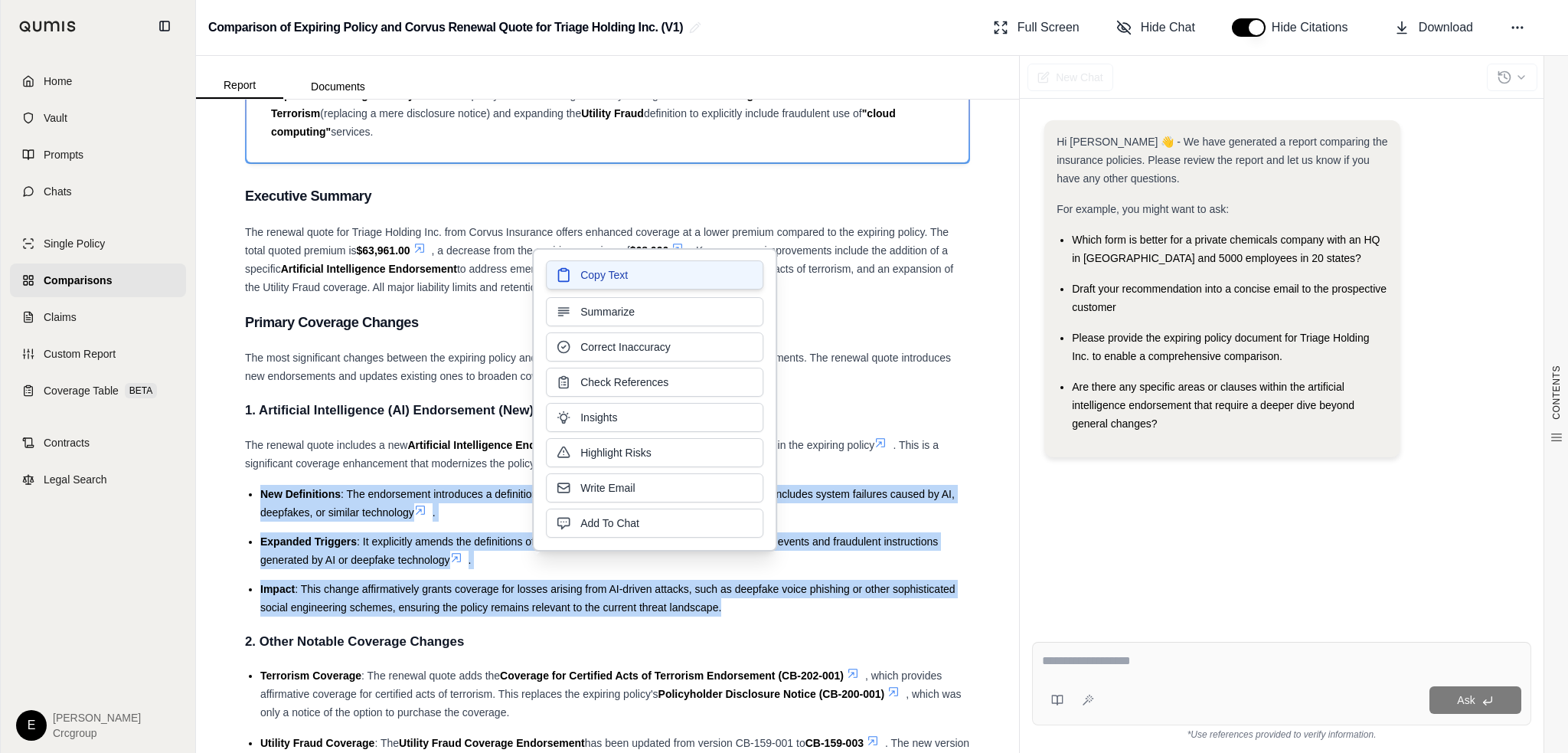
click at [637, 274] on button "Copy Text" at bounding box center [654, 274] width 217 height 29
